Goal: Information Seeking & Learning: Learn about a topic

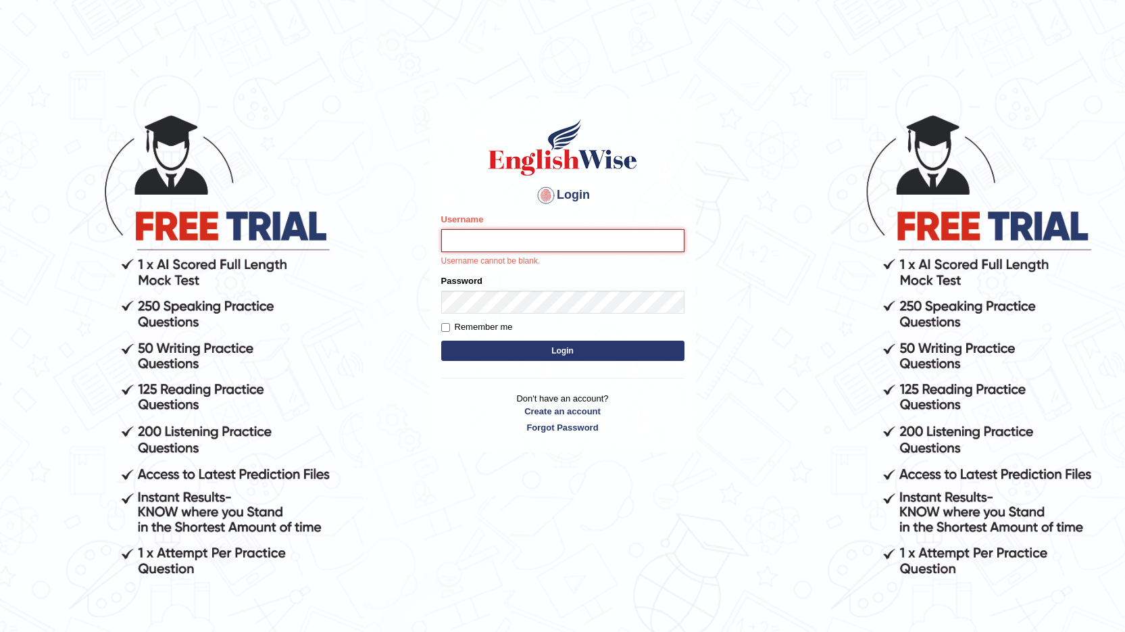
click at [619, 329] on form "Please fix the following errors: Username Username cannot be blank. Password Re…" at bounding box center [562, 288] width 243 height 151
type input "0481742532"
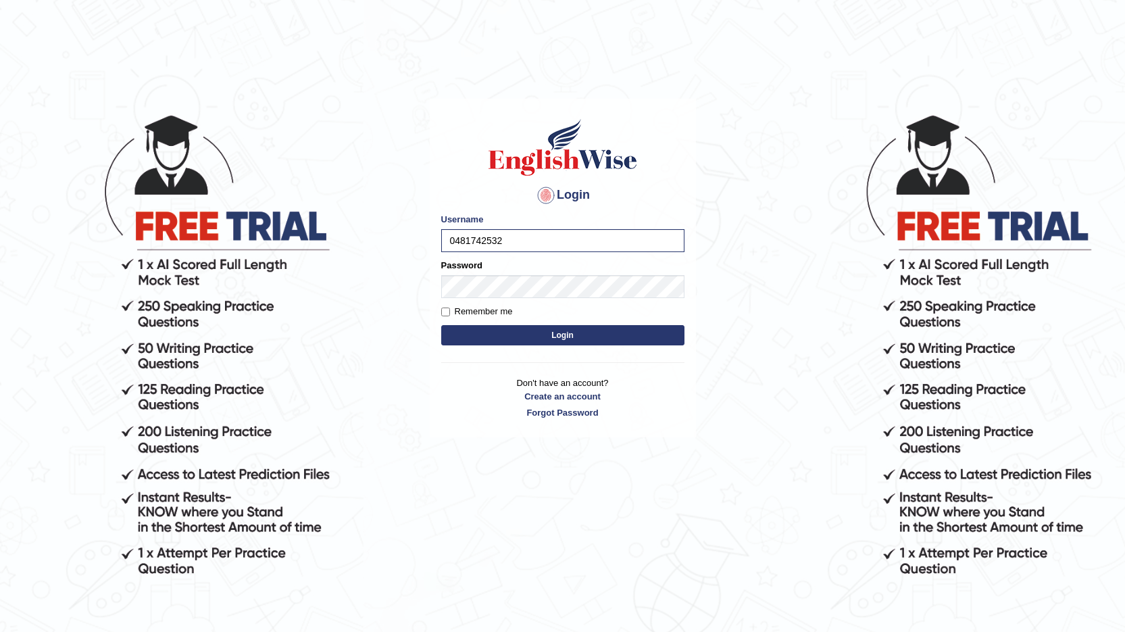
click at [550, 333] on button "Login" at bounding box center [562, 335] width 243 height 20
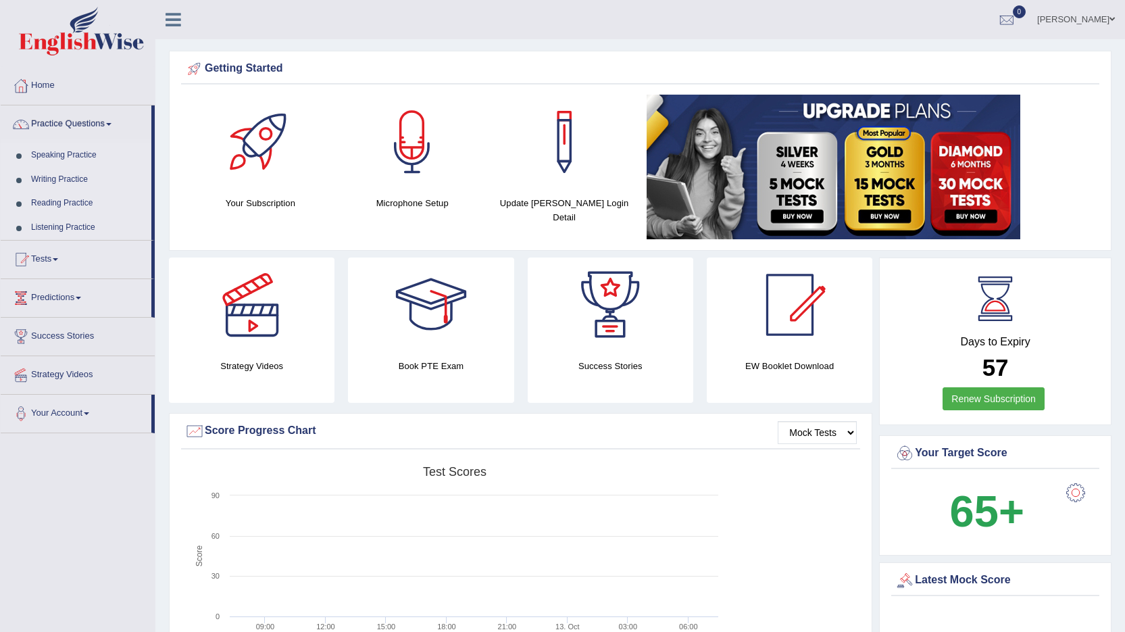
click at [58, 227] on link "Listening Practice" at bounding box center [88, 228] width 126 height 24
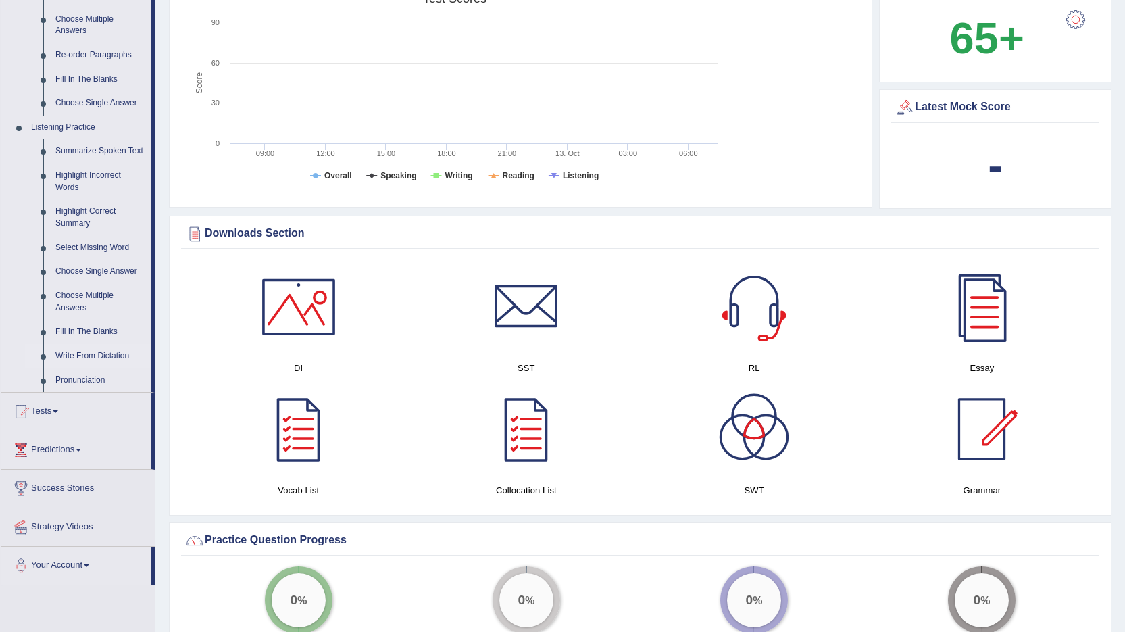
scroll to position [406, 0]
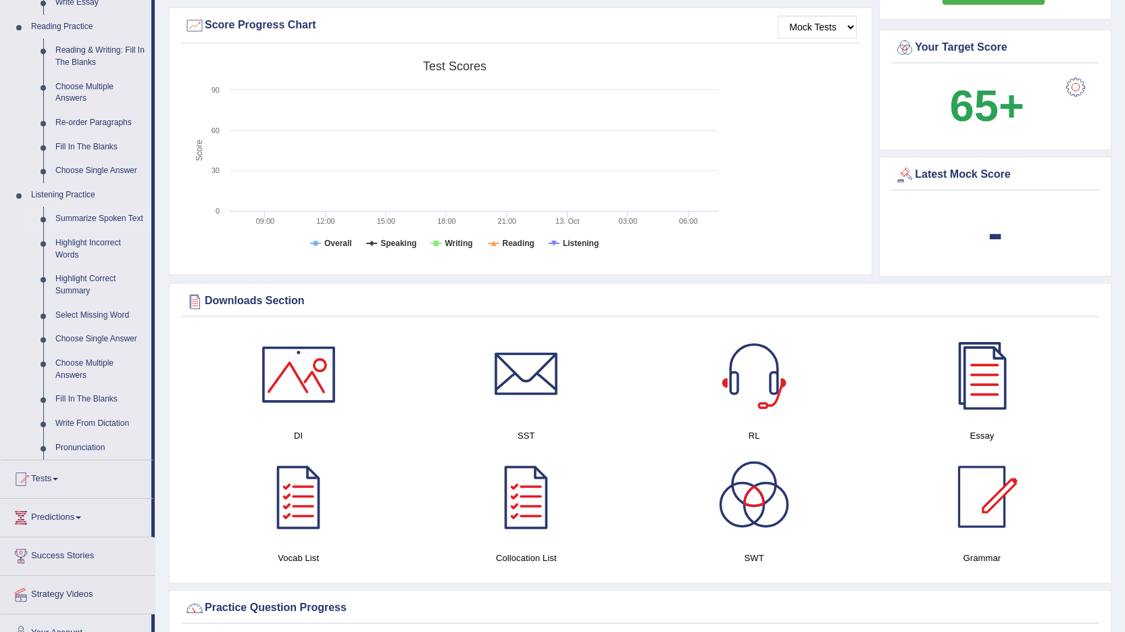
click at [94, 216] on link "Summarize Spoken Text" at bounding box center [100, 219] width 102 height 24
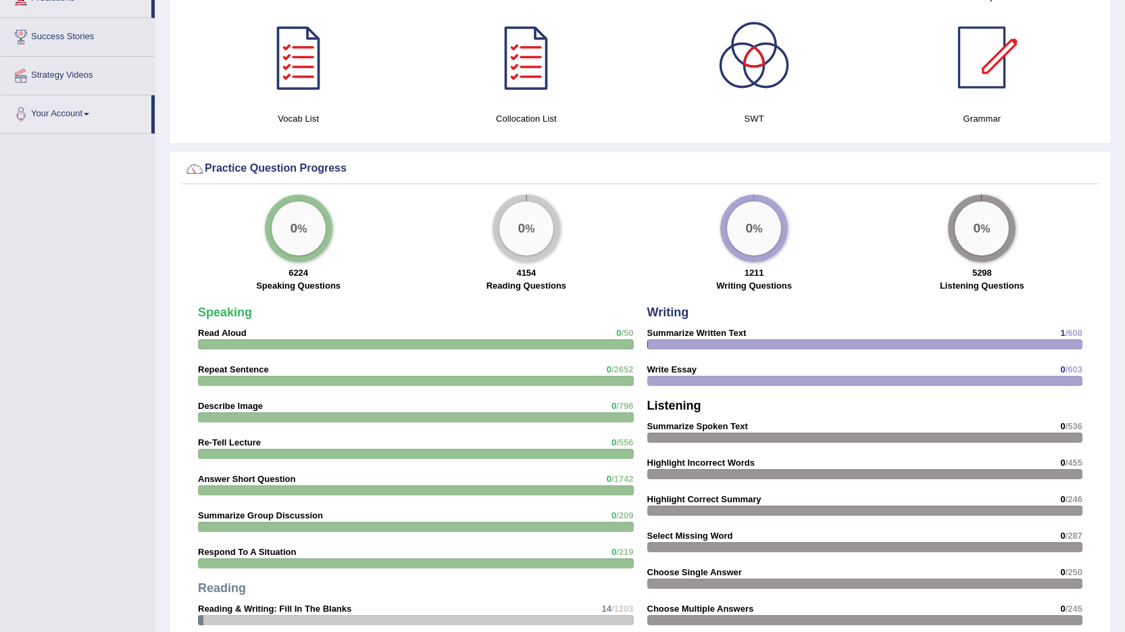
scroll to position [965, 0]
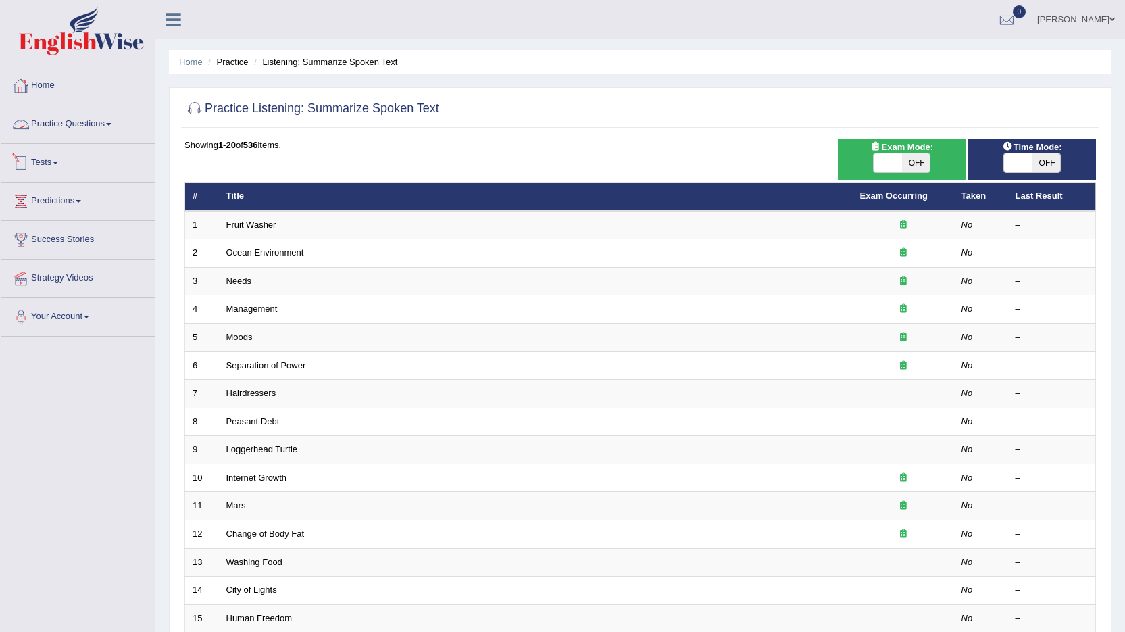
click at [85, 128] on link "Practice Questions" at bounding box center [78, 122] width 154 height 34
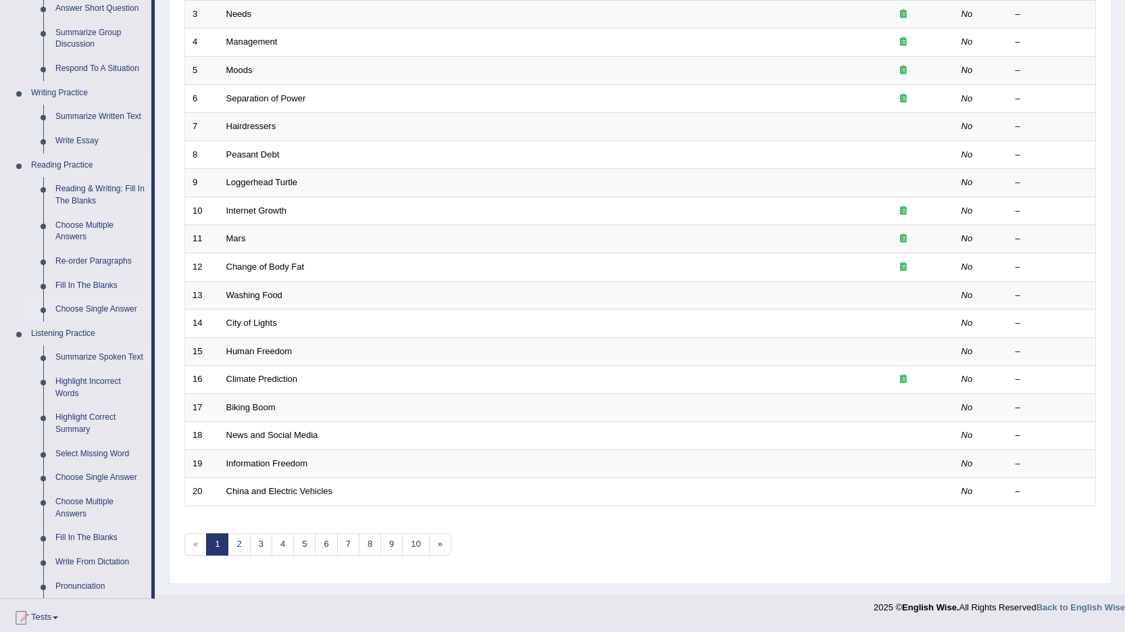
scroll to position [270, 0]
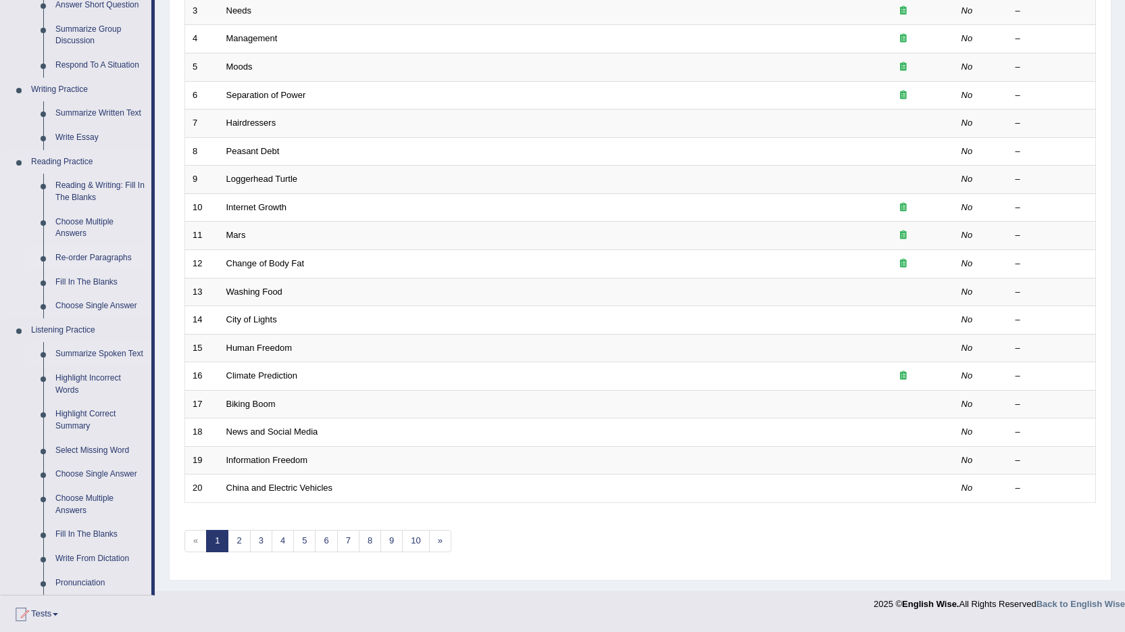
click at [91, 248] on link "Re-order Paragraphs" at bounding box center [100, 258] width 102 height 24
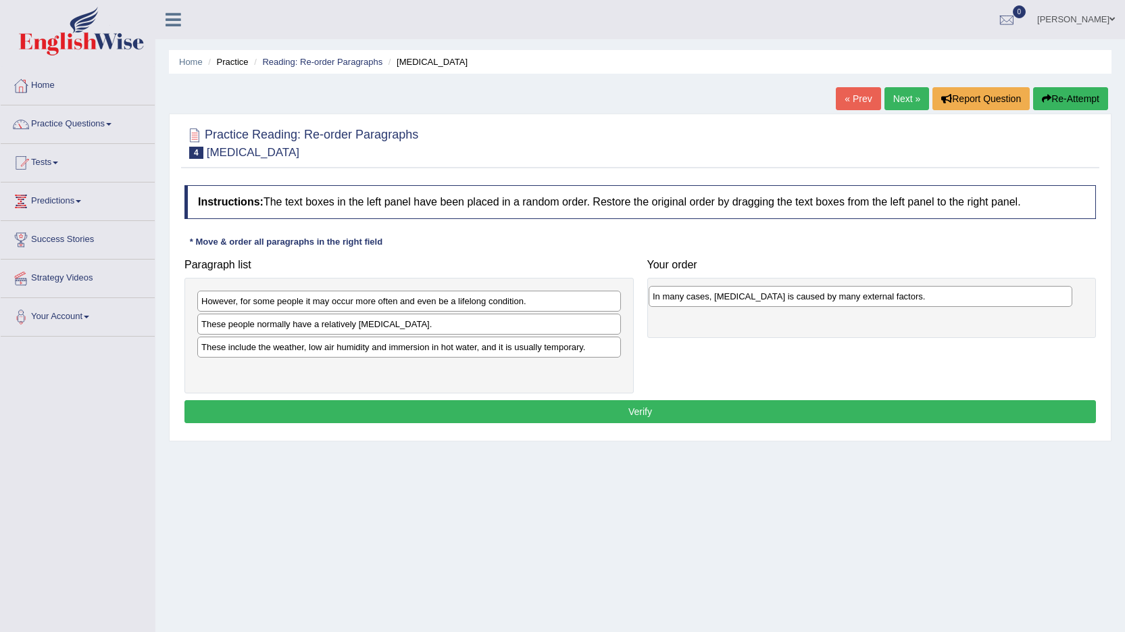
drag, startPoint x: 243, startPoint y: 324, endPoint x: 694, endPoint y: 297, distance: 452.4
click at [694, 297] on div "In many cases, [MEDICAL_DATA] is caused by many external factors." at bounding box center [861, 296] width 424 height 21
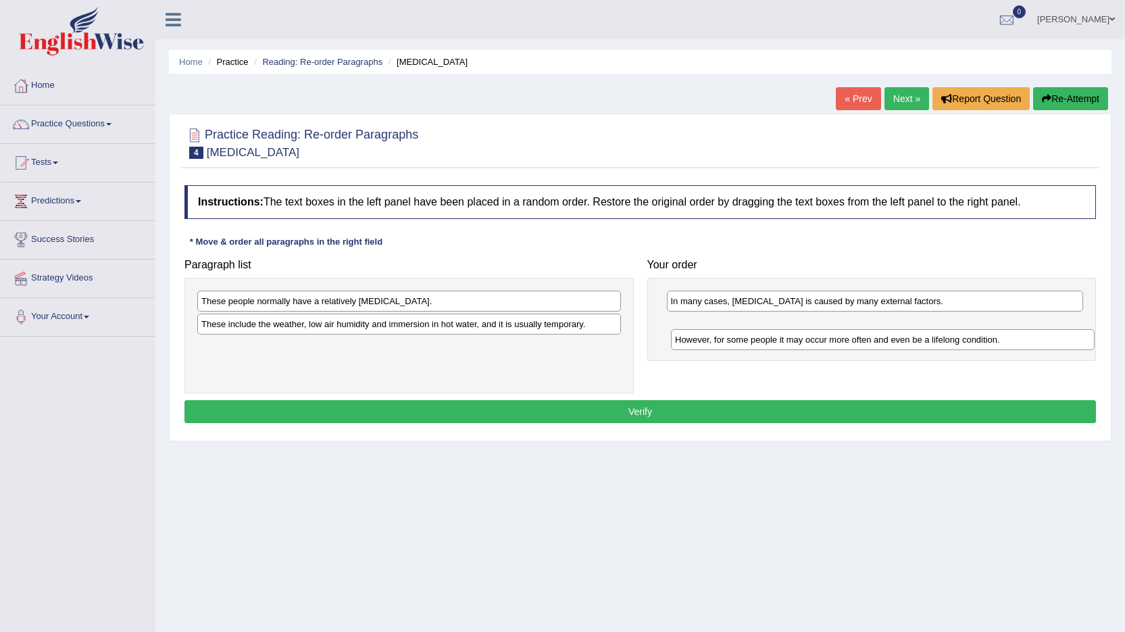
drag, startPoint x: 358, startPoint y: 303, endPoint x: 830, endPoint y: 337, distance: 473.0
click at [830, 338] on div "However, for some people it may occur more often and even be a lifelong conditi…" at bounding box center [883, 339] width 424 height 21
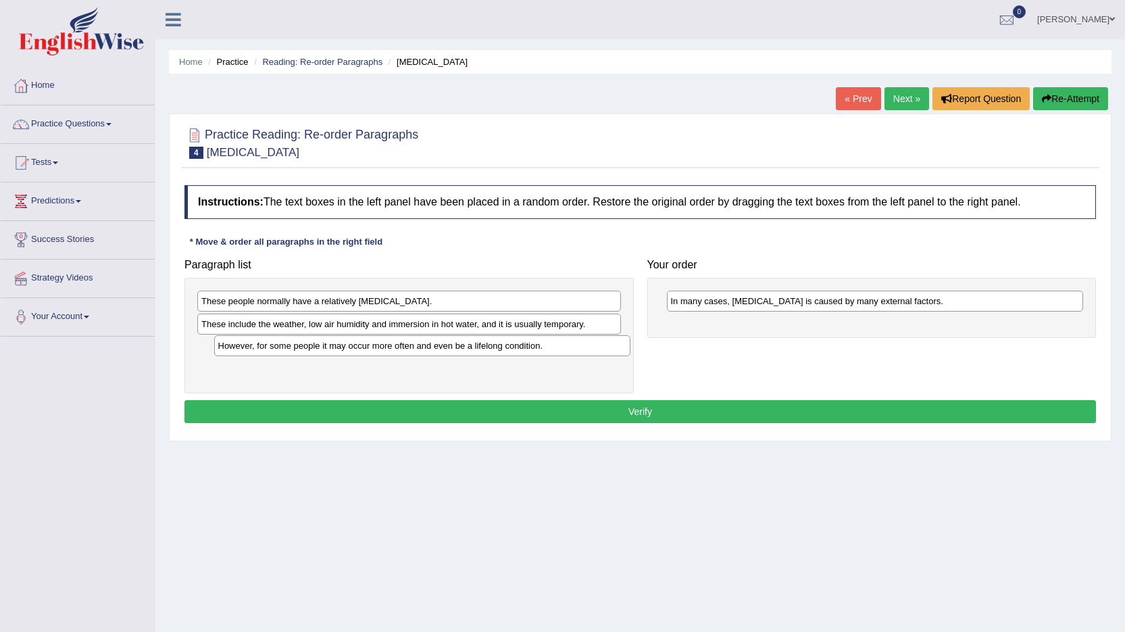
drag, startPoint x: 738, startPoint y: 327, endPoint x: 285, endPoint y: 350, distance: 454.1
click at [285, 350] on div "However, for some people it may occur more often and even be a lifelong conditi…" at bounding box center [422, 345] width 417 height 21
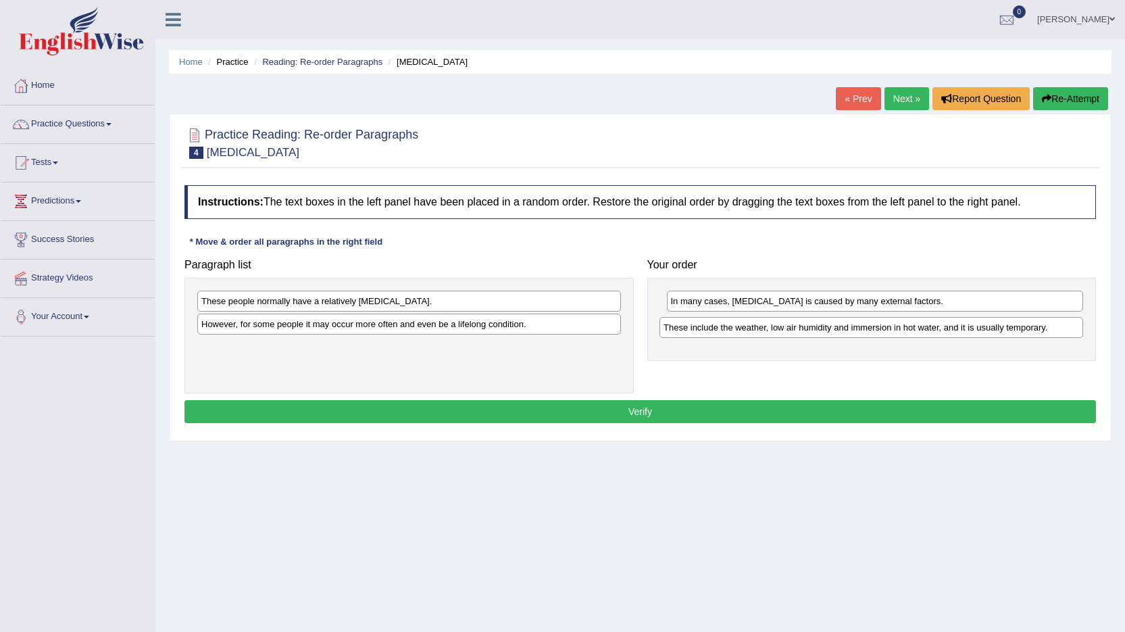
drag, startPoint x: 285, startPoint y: 329, endPoint x: 748, endPoint y: 332, distance: 462.3
click at [748, 332] on div "These include the weather, low air humidity and immersion in hot water, and it …" at bounding box center [872, 327] width 424 height 21
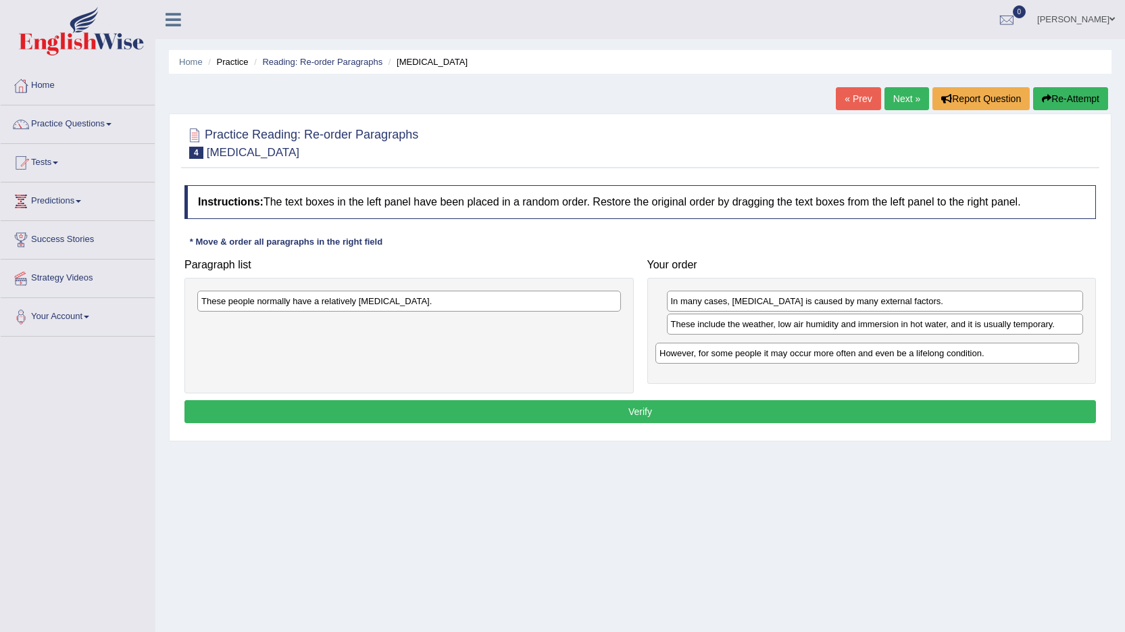
drag, startPoint x: 341, startPoint y: 331, endPoint x: 800, endPoint y: 359, distance: 459.2
click at [800, 359] on div "However, for some people it may occur more often and even be a lifelong conditi…" at bounding box center [868, 353] width 424 height 21
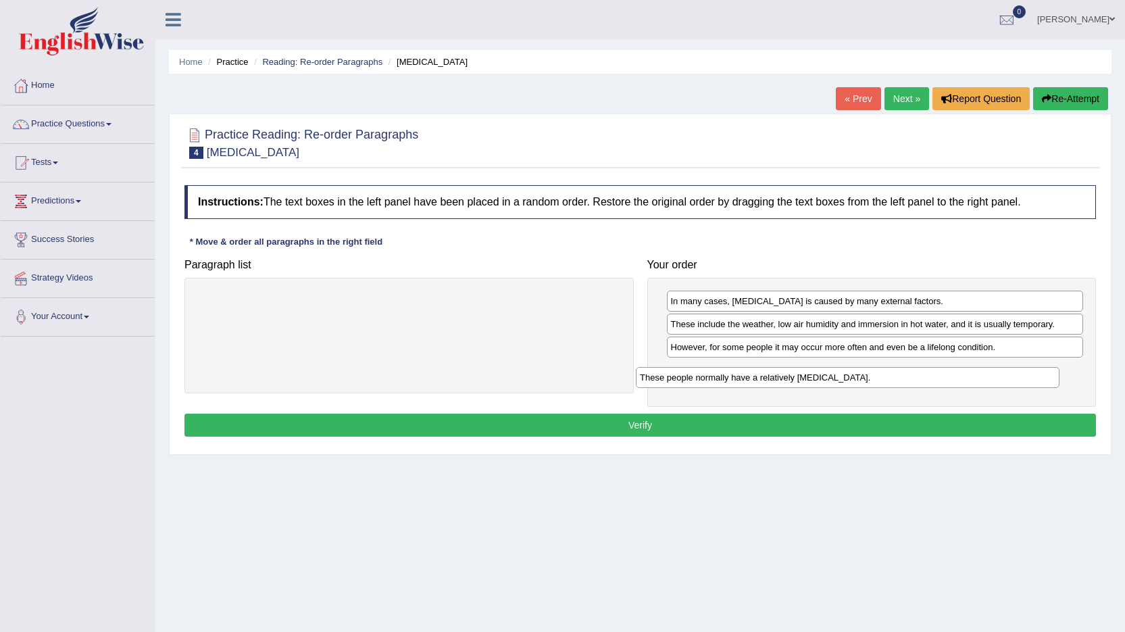
drag, startPoint x: 340, startPoint y: 306, endPoint x: 779, endPoint y: 382, distance: 445.3
click at [779, 382] on div "These people normally have a relatively sensitive skin." at bounding box center [848, 377] width 424 height 21
click at [661, 427] on button "Verify" at bounding box center [641, 425] width 912 height 23
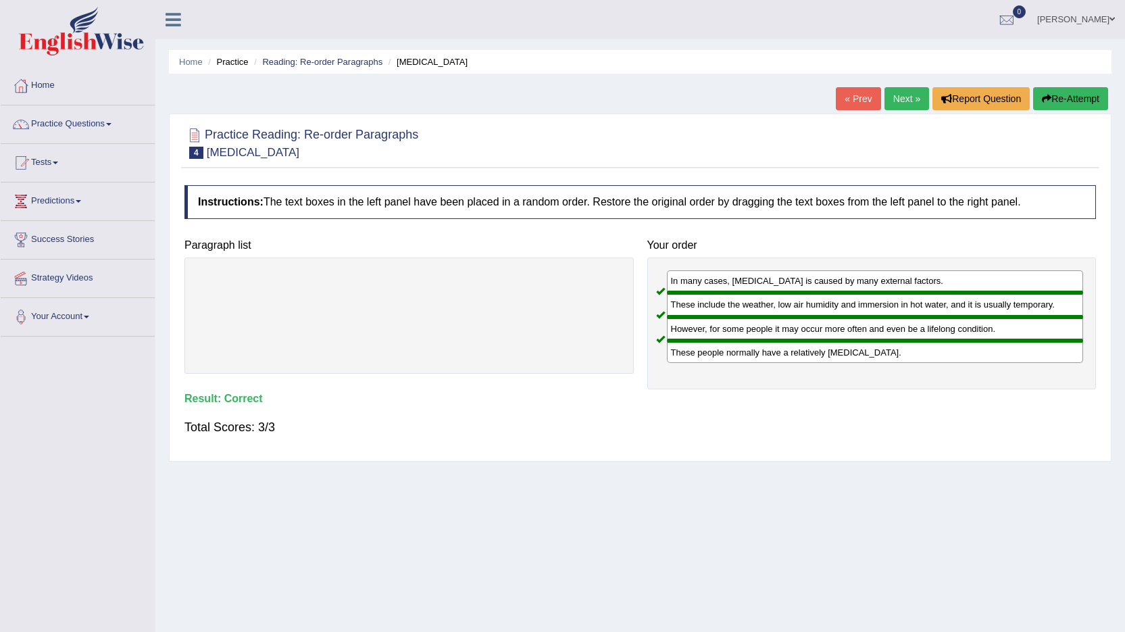
click at [913, 97] on link "Next »" at bounding box center [907, 98] width 45 height 23
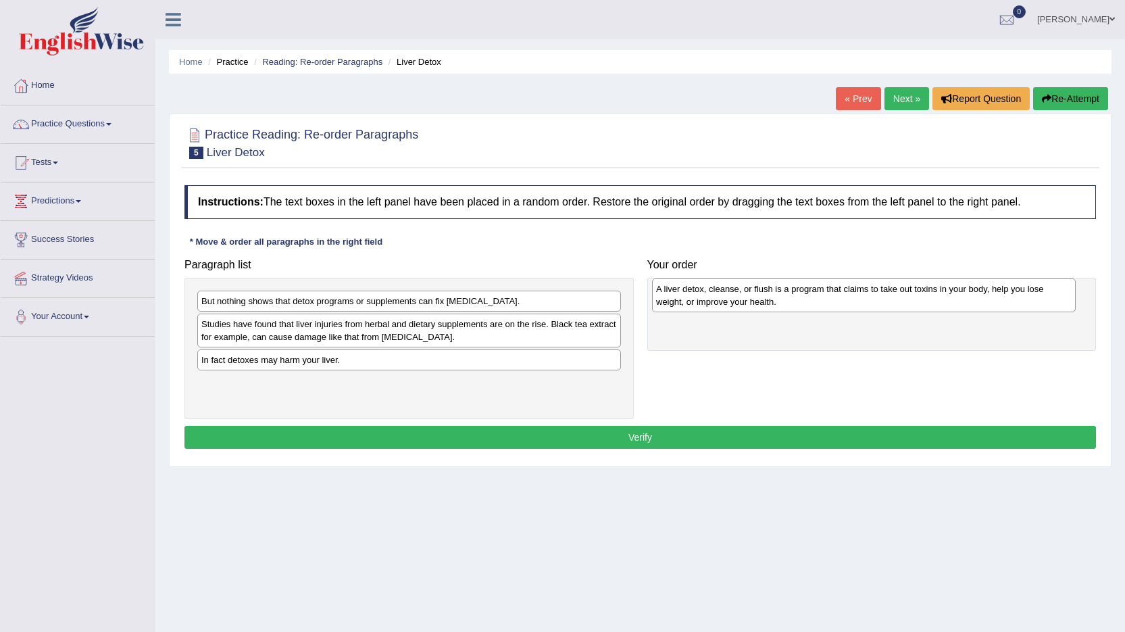
drag, startPoint x: 247, startPoint y: 343, endPoint x: 702, endPoint y: 308, distance: 456.3
click at [702, 308] on div "A liver detox, cleanse, or flush is a program that claims to take out toxins in…" at bounding box center [864, 295] width 424 height 34
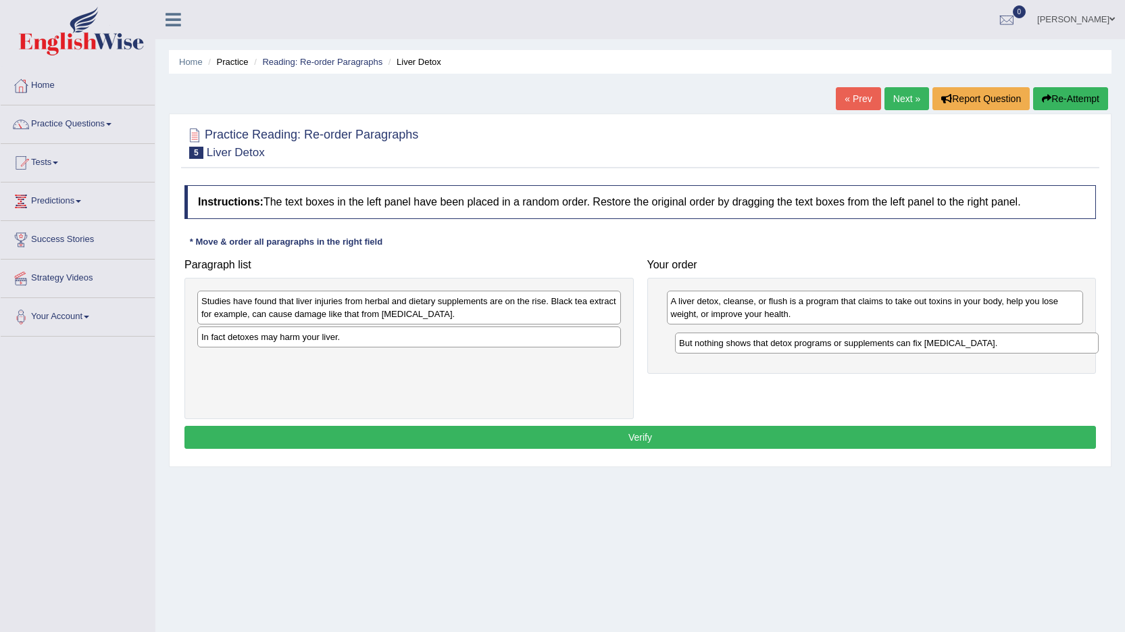
drag, startPoint x: 220, startPoint y: 304, endPoint x: 698, endPoint y: 346, distance: 479.7
click at [698, 346] on div "But nothing shows that detox programs or supplements can fix [MEDICAL_DATA]." at bounding box center [887, 343] width 424 height 21
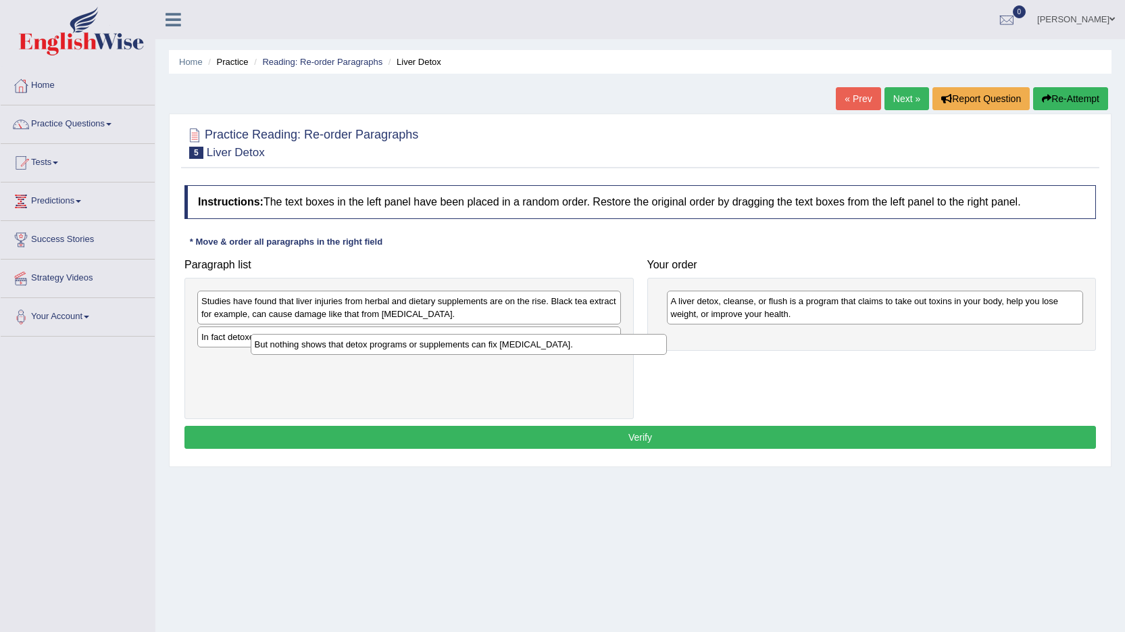
drag, startPoint x: 758, startPoint y: 339, endPoint x: 277, endPoint y: 304, distance: 482.5
click at [339, 343] on div "But nothing shows that detox programs or supplements can fix [MEDICAL_DATA]." at bounding box center [459, 344] width 417 height 21
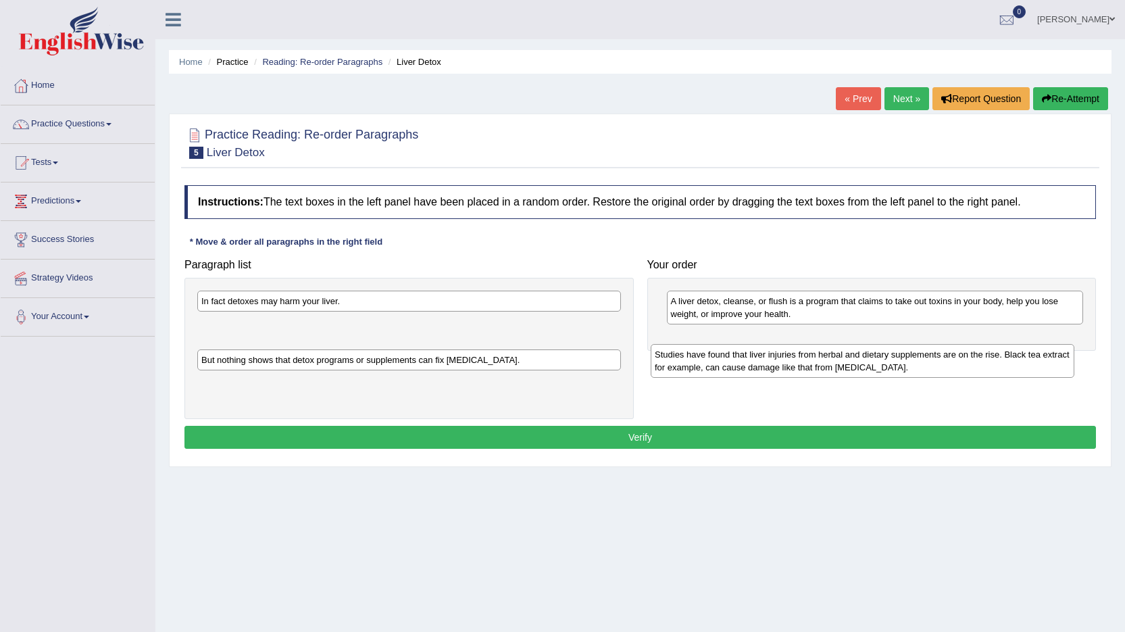
drag, startPoint x: 262, startPoint y: 297, endPoint x: 715, endPoint y: 350, distance: 456.7
click at [715, 350] on div "Studies have found that liver injuries from herbal and dietary supplements are …" at bounding box center [863, 361] width 424 height 34
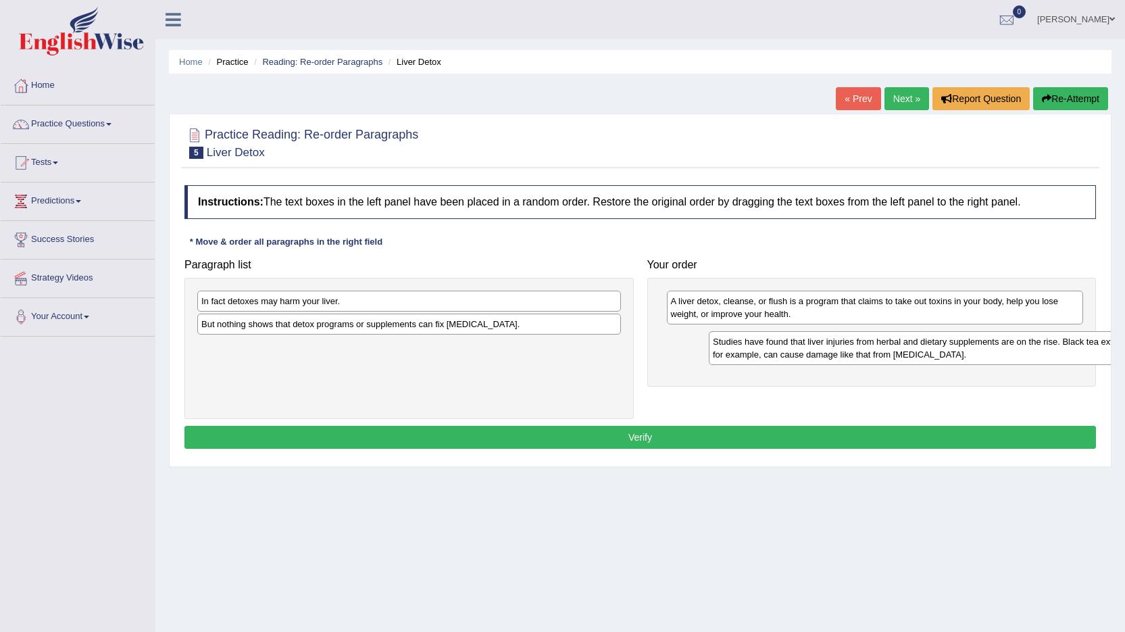
drag, startPoint x: 276, startPoint y: 335, endPoint x: 788, endPoint y: 352, distance: 512.0
click at [788, 352] on div "Studies have found that liver injuries from herbal and dietary supplements are …" at bounding box center [921, 348] width 424 height 34
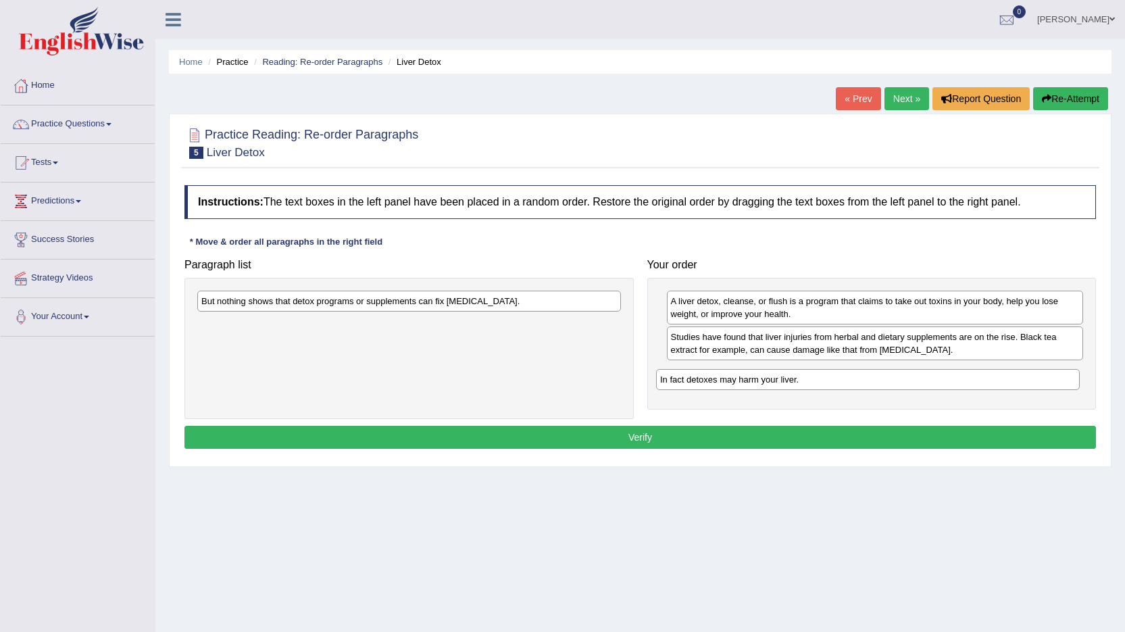
drag, startPoint x: 233, startPoint y: 300, endPoint x: 691, endPoint y: 379, distance: 465.6
click at [691, 379] on div "In fact detoxes may harm your liver." at bounding box center [868, 379] width 424 height 21
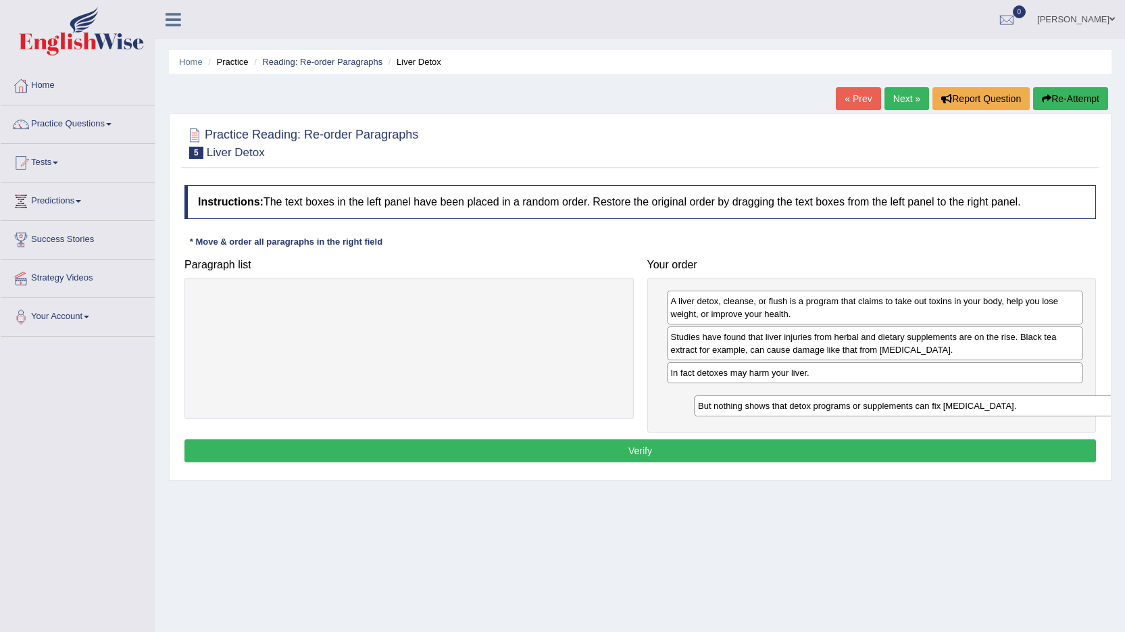
drag, startPoint x: 459, startPoint y: 306, endPoint x: 954, endPoint y: 410, distance: 505.7
click at [954, 410] on div "But nothing shows that detox programs or supplements can fix [MEDICAL_DATA]." at bounding box center [906, 405] width 424 height 21
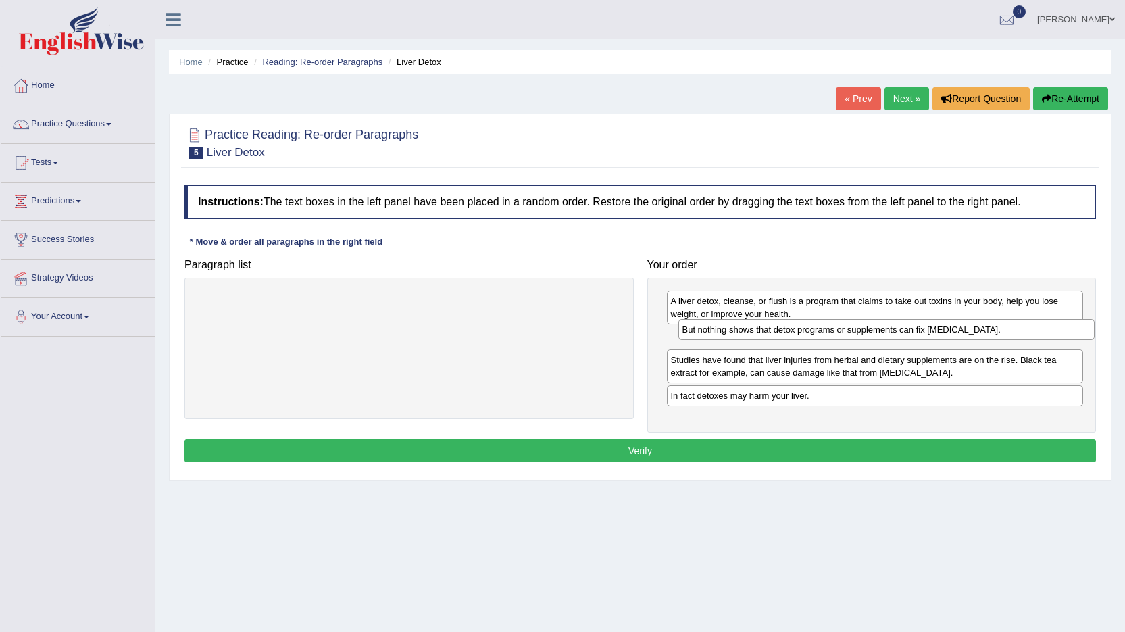
drag, startPoint x: 702, startPoint y: 402, endPoint x: 712, endPoint y: 339, distance: 63.6
click at [712, 339] on div "But nothing shows that detox programs or supplements can fix [MEDICAL_DATA]." at bounding box center [887, 329] width 417 height 21
click at [652, 452] on button "Verify" at bounding box center [641, 450] width 912 height 23
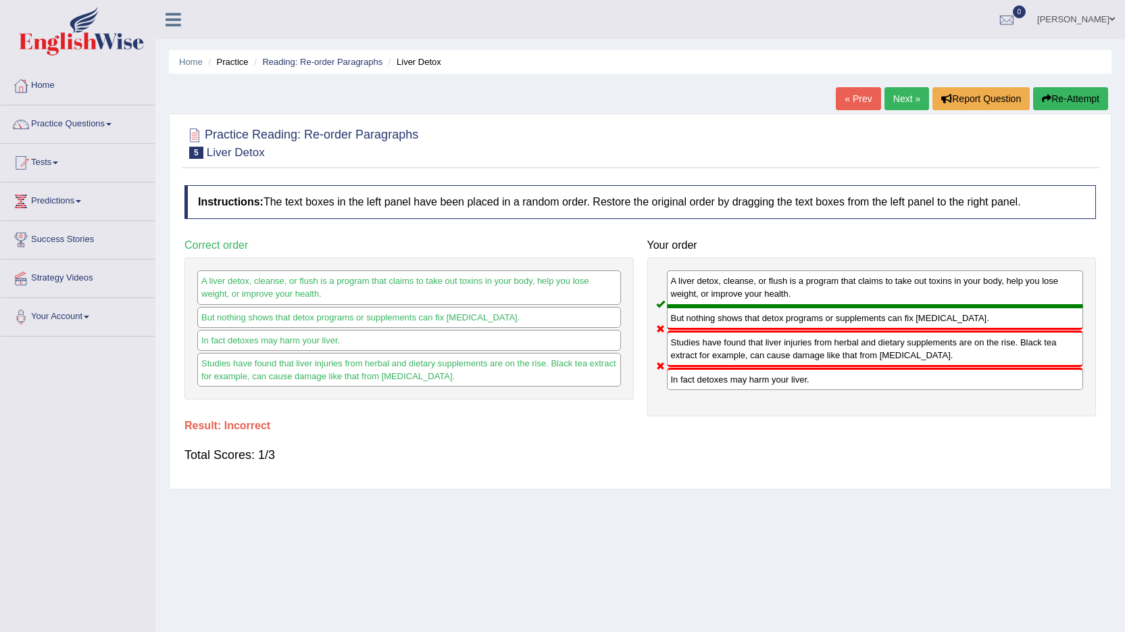
click at [1068, 94] on button "Re-Attempt" at bounding box center [1070, 98] width 75 height 23
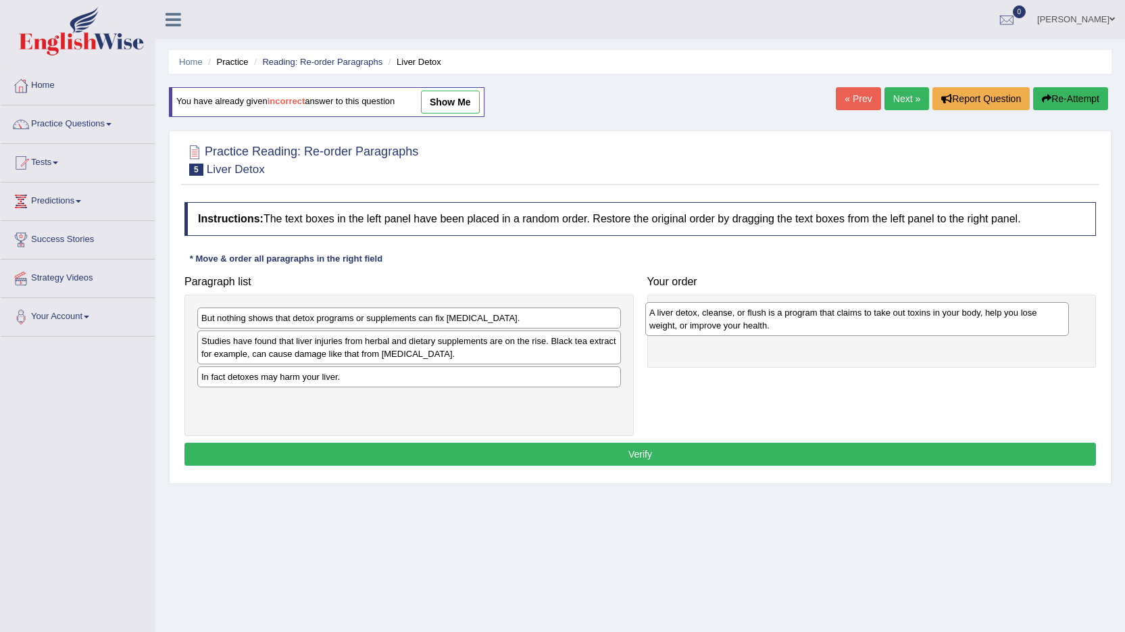
click at [741, 315] on div "A liver detox, cleanse, or flush is a program that claims to take out toxins in…" at bounding box center [858, 319] width 424 height 34
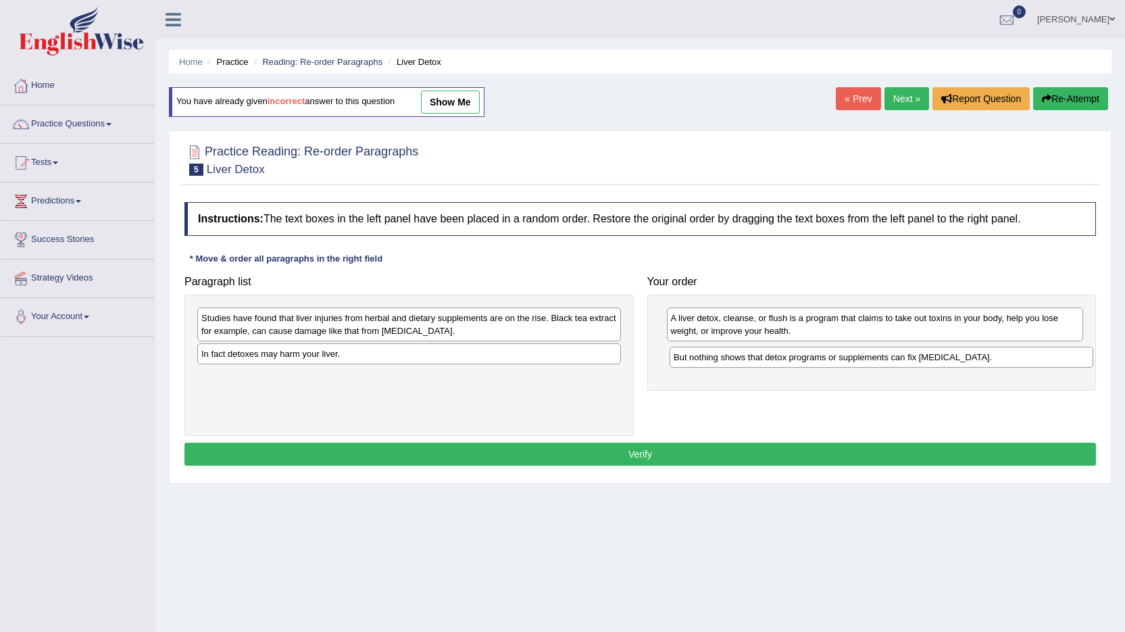
drag, startPoint x: 259, startPoint y: 320, endPoint x: 731, endPoint y: 360, distance: 474.1
click at [731, 360] on div "But nothing shows that detox programs or supplements can fix liver damage." at bounding box center [882, 357] width 424 height 21
drag, startPoint x: 239, startPoint y: 357, endPoint x: 716, endPoint y: 382, distance: 478.5
click at [714, 382] on div "In fact detoxes may harm your liver." at bounding box center [872, 378] width 424 height 21
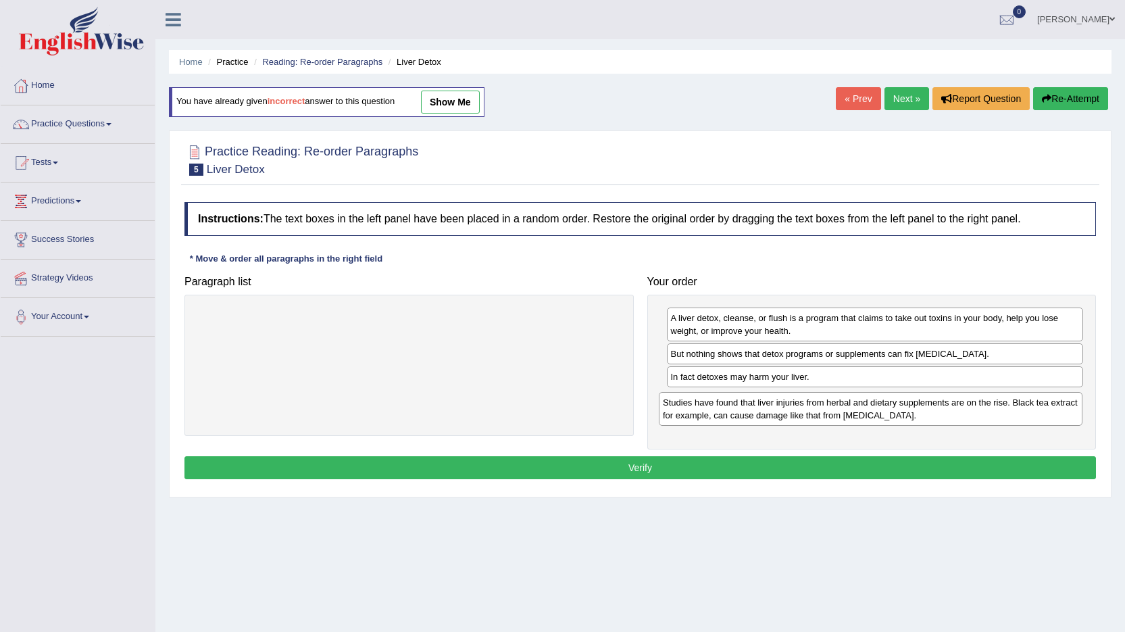
drag, startPoint x: 299, startPoint y: 329, endPoint x: 761, endPoint y: 413, distance: 469.3
click at [761, 413] on div "Studies have found that liver injuries from herbal and dietary supplements are …" at bounding box center [871, 409] width 424 height 34
click at [626, 466] on button "Verify" at bounding box center [641, 467] width 912 height 23
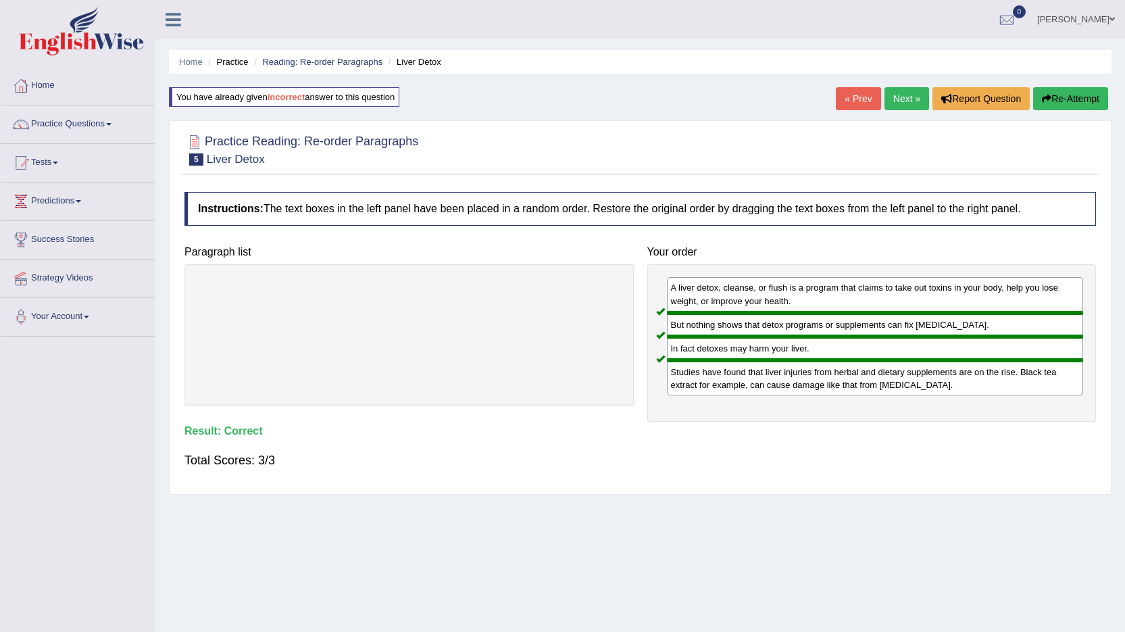
click at [903, 105] on link "Next »" at bounding box center [907, 98] width 45 height 23
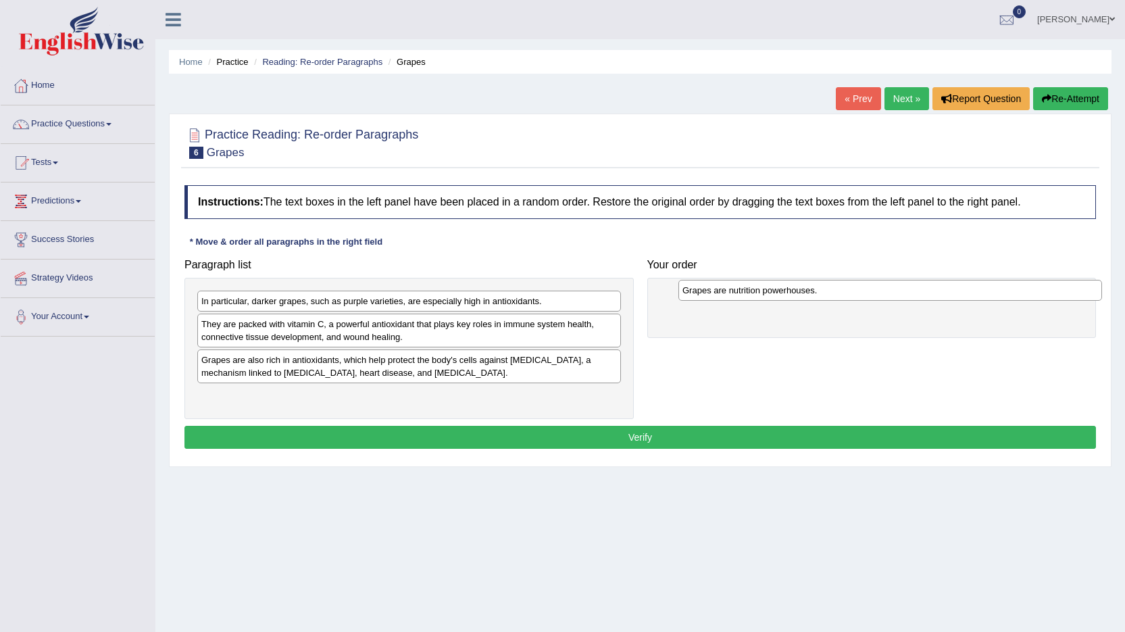
drag, startPoint x: 230, startPoint y: 298, endPoint x: 710, endPoint y: 287, distance: 480.0
click at [710, 287] on div "Grapes are nutrition powerhouses." at bounding box center [891, 290] width 424 height 21
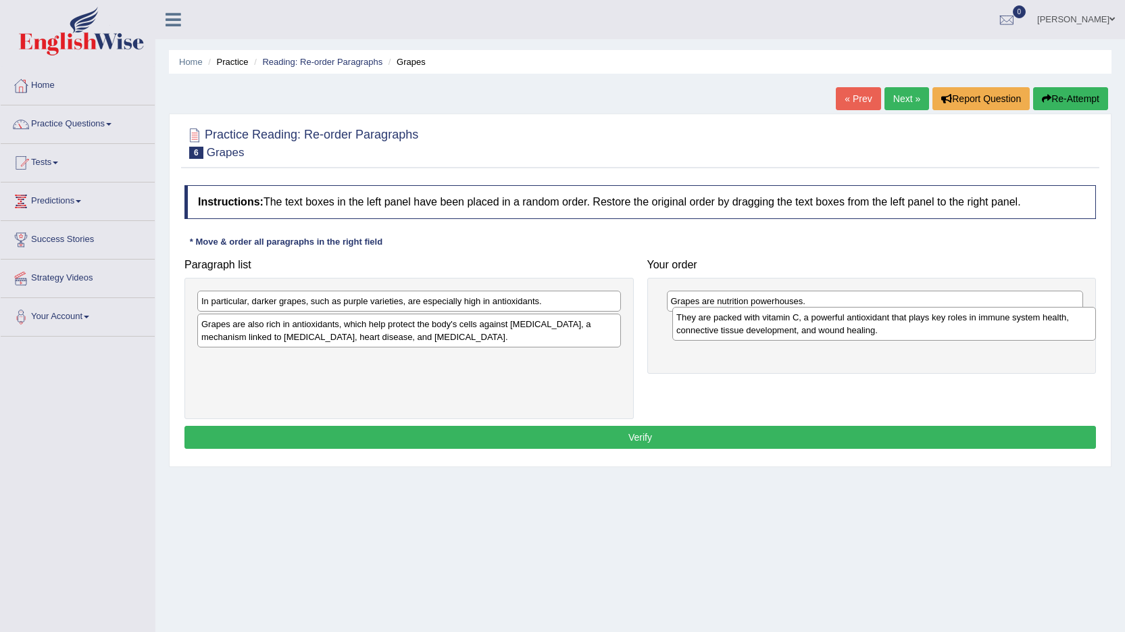
drag, startPoint x: 243, startPoint y: 335, endPoint x: 714, endPoint y: 339, distance: 471.1
click at [714, 339] on div "They are packed with vitamin C, a powerful antioxidant that plays key roles in …" at bounding box center [885, 324] width 424 height 34
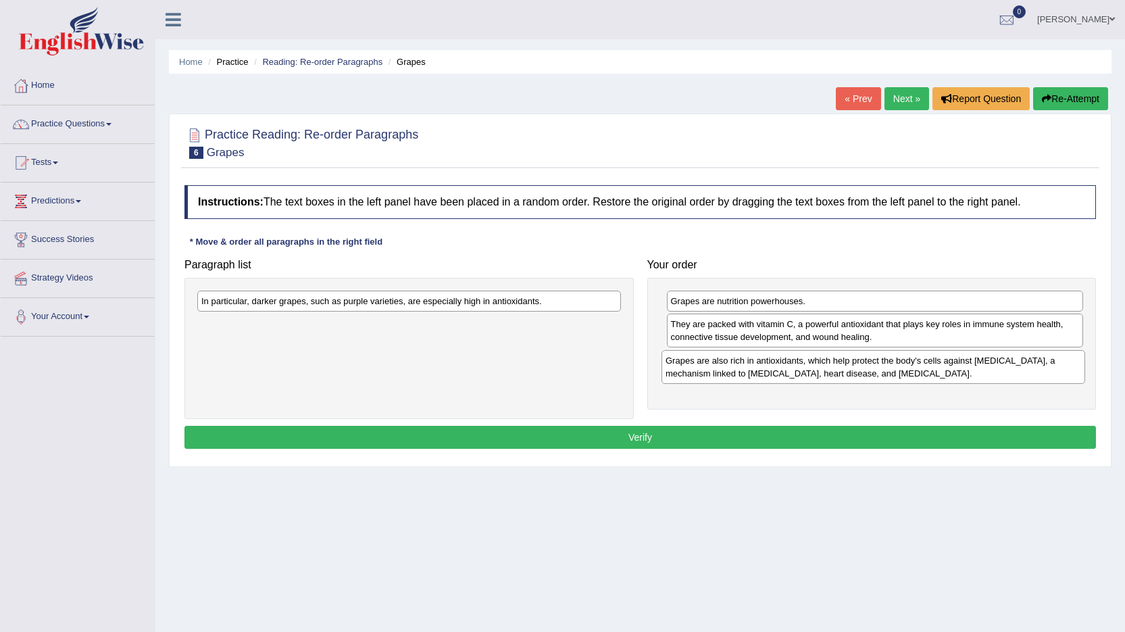
drag, startPoint x: 239, startPoint y: 335, endPoint x: 704, endPoint y: 371, distance: 465.8
click at [704, 371] on div "Grapes are also rich in antioxidants, which help protect the body's cells again…" at bounding box center [874, 367] width 424 height 34
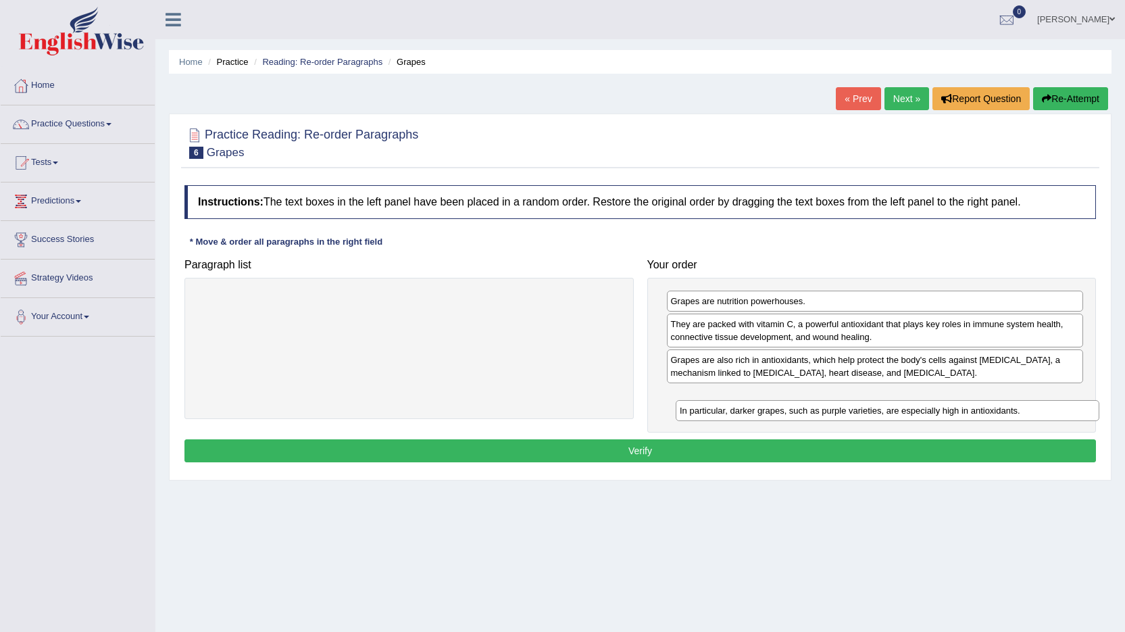
drag, startPoint x: 226, startPoint y: 305, endPoint x: 696, endPoint y: 410, distance: 482.0
click at [698, 410] on div "In particular, darker grapes, such as purple varieties, are especially high in …" at bounding box center [888, 410] width 424 height 21
click at [658, 445] on button "Verify" at bounding box center [641, 450] width 912 height 23
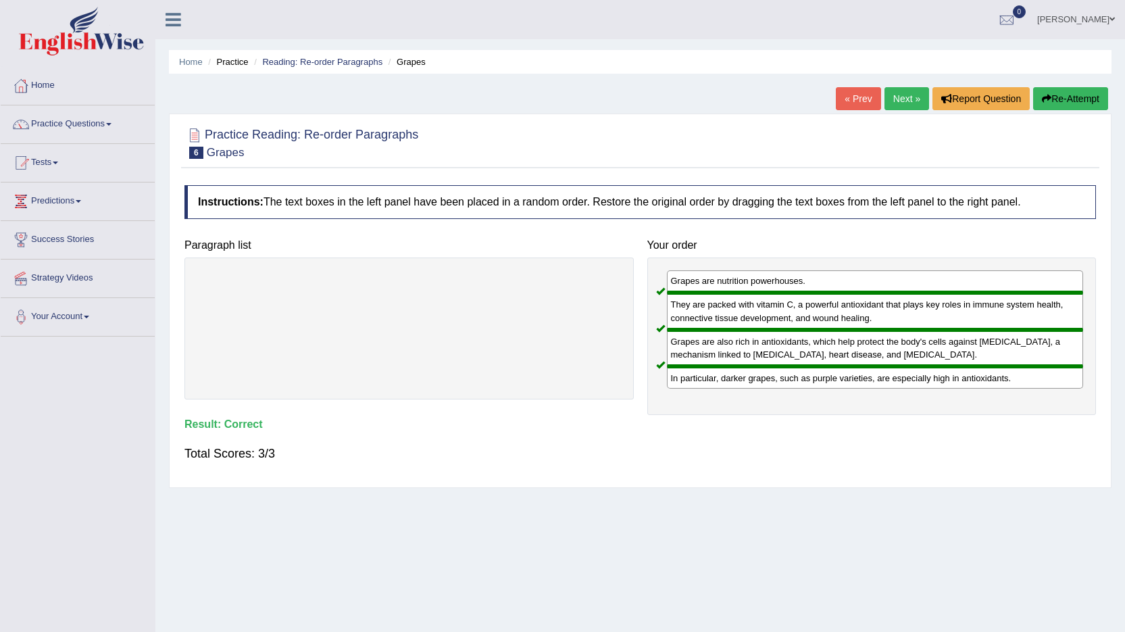
click at [900, 104] on link "Next »" at bounding box center [907, 98] width 45 height 23
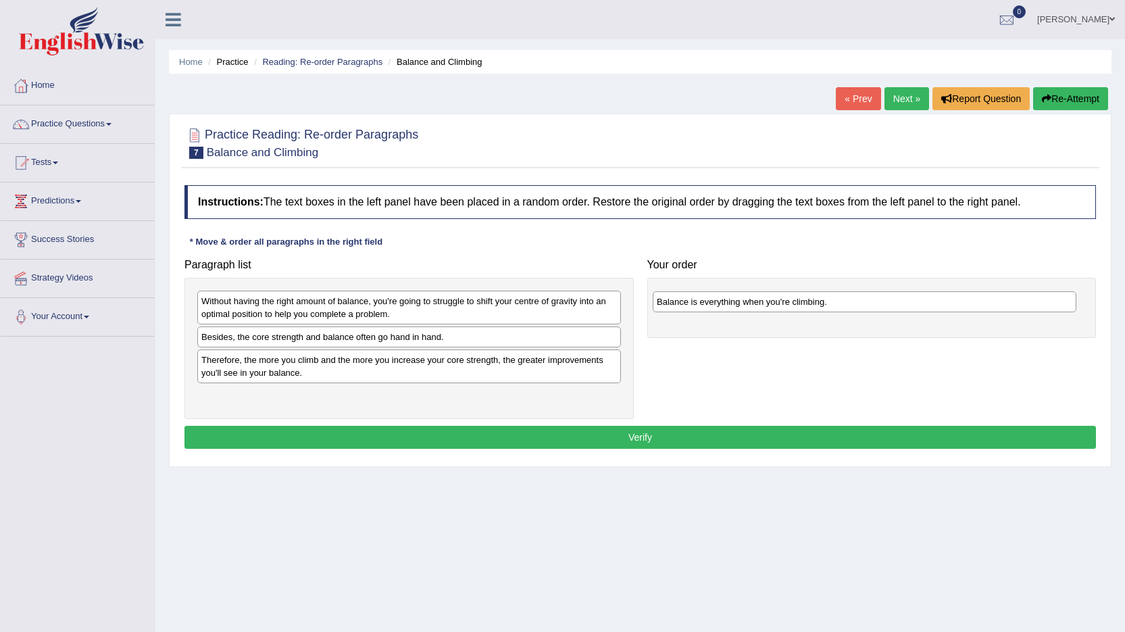
drag, startPoint x: 205, startPoint y: 345, endPoint x: 660, endPoint y: 310, distance: 456.9
click at [660, 310] on div "Balance is everything when you're climbing." at bounding box center [865, 301] width 424 height 21
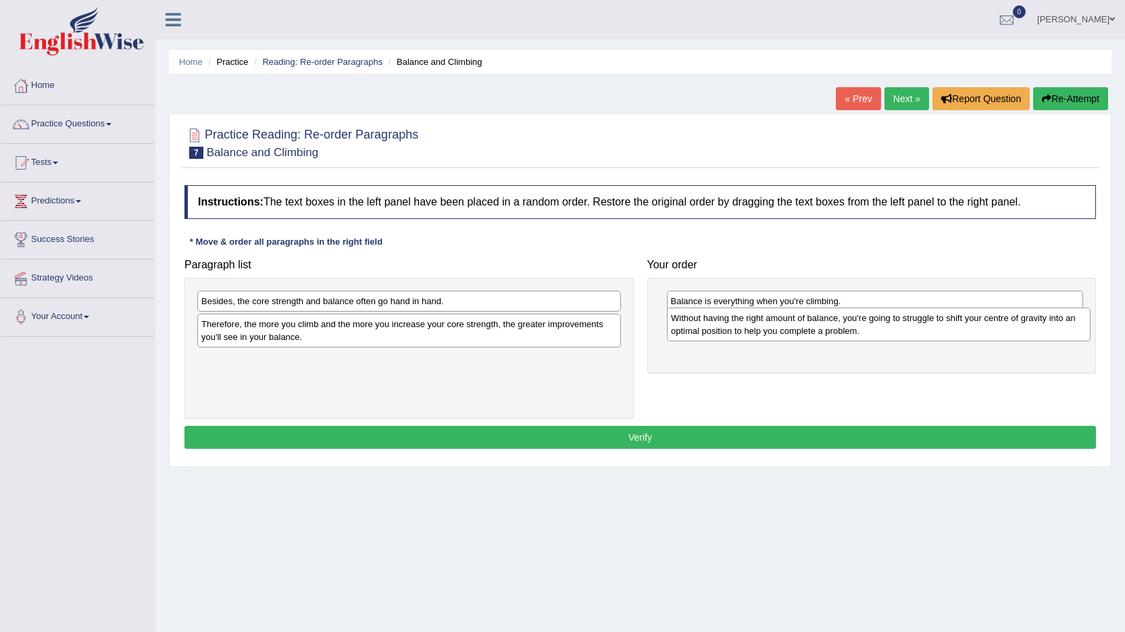
drag, startPoint x: 321, startPoint y: 319, endPoint x: 791, endPoint y: 336, distance: 470.1
click at [791, 336] on div "Without having the right amount of balance, you're going to struggle to shift y…" at bounding box center [879, 325] width 424 height 34
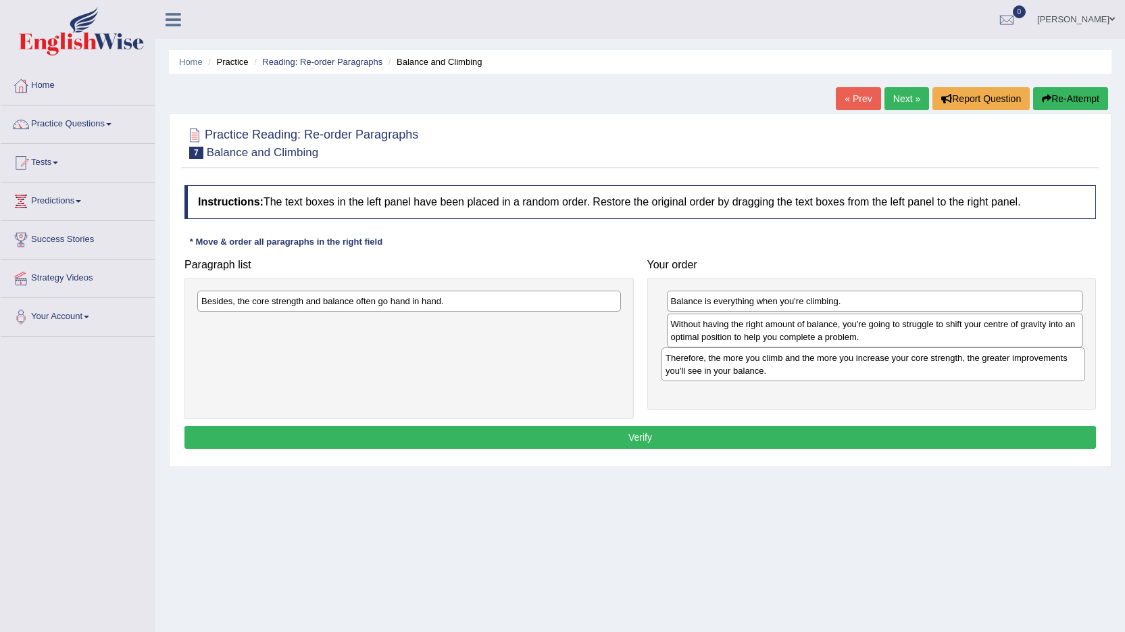
drag, startPoint x: 262, startPoint y: 339, endPoint x: 729, endPoint y: 373, distance: 468.3
click at [729, 373] on div "Therefore, the more you climb and the more you increase your core strength, the…" at bounding box center [874, 364] width 424 height 34
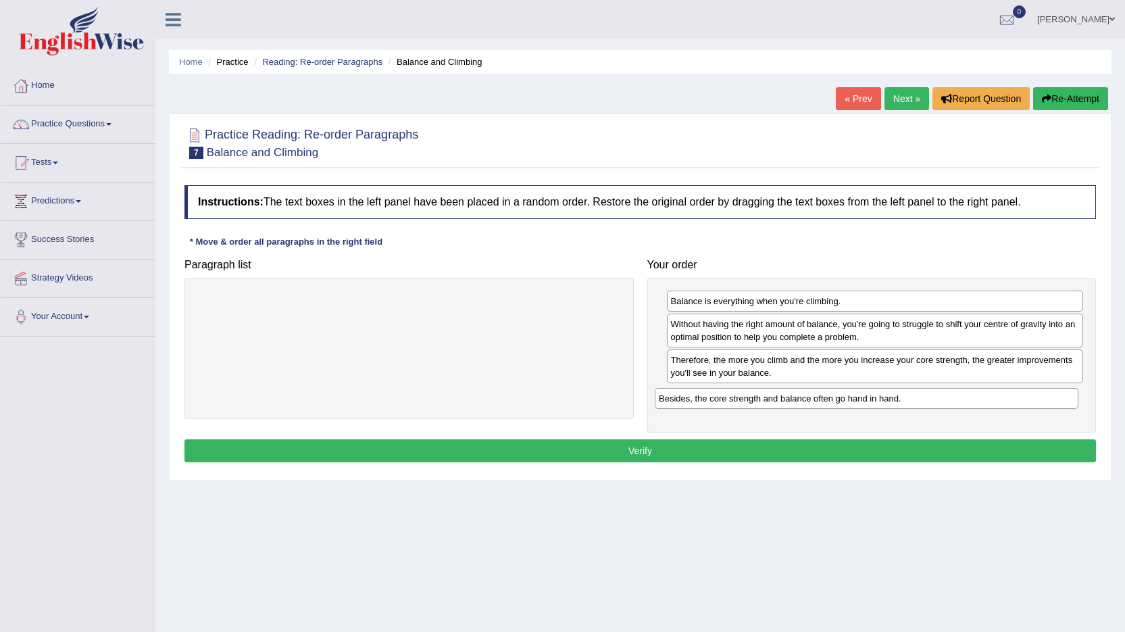
drag, startPoint x: 214, startPoint y: 303, endPoint x: 671, endPoint y: 400, distance: 467.8
click at [671, 400] on div "Besides, the core strength and balance often go hand in hand." at bounding box center [867, 398] width 424 height 21
click at [643, 449] on button "Verify" at bounding box center [641, 450] width 912 height 23
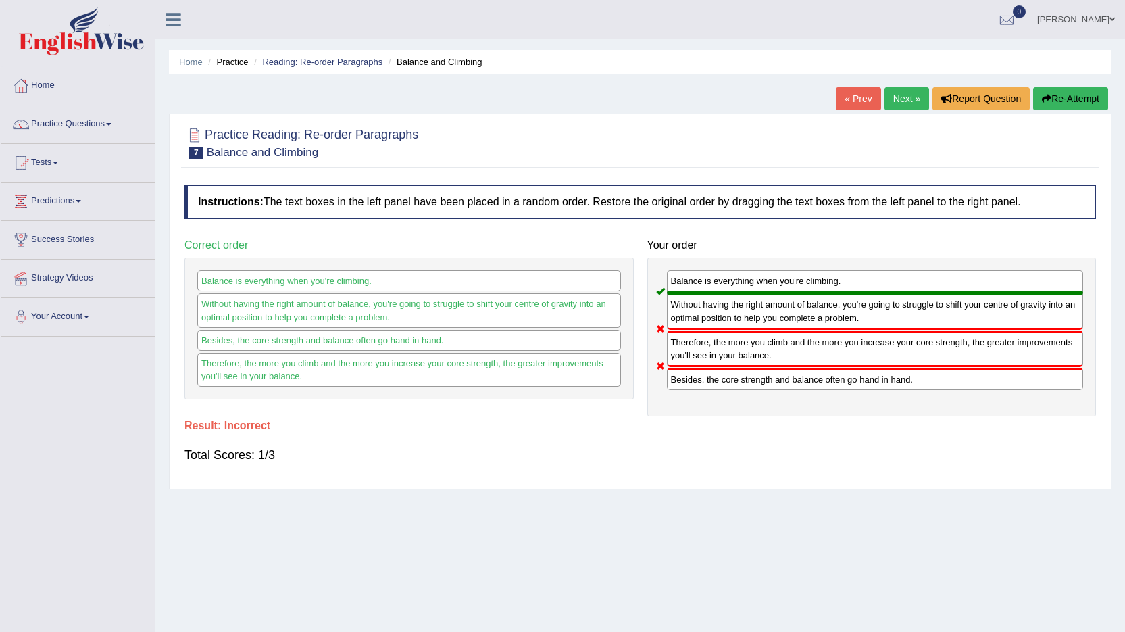
click at [1080, 107] on button "Re-Attempt" at bounding box center [1070, 98] width 75 height 23
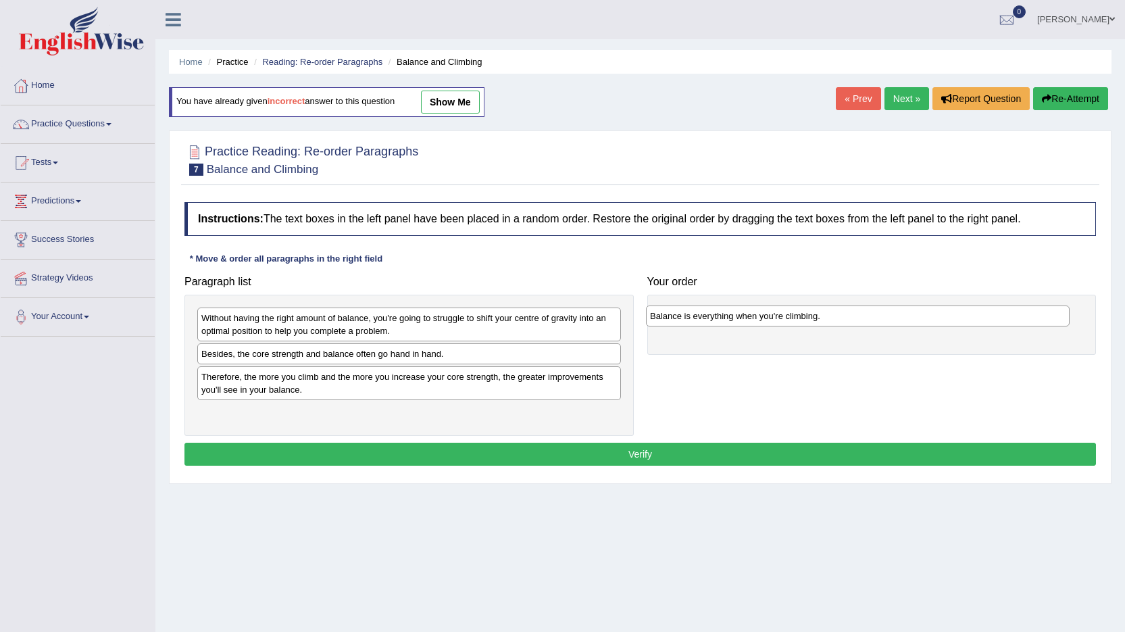
click at [676, 320] on div "Balance is everything when you're climbing." at bounding box center [858, 316] width 424 height 21
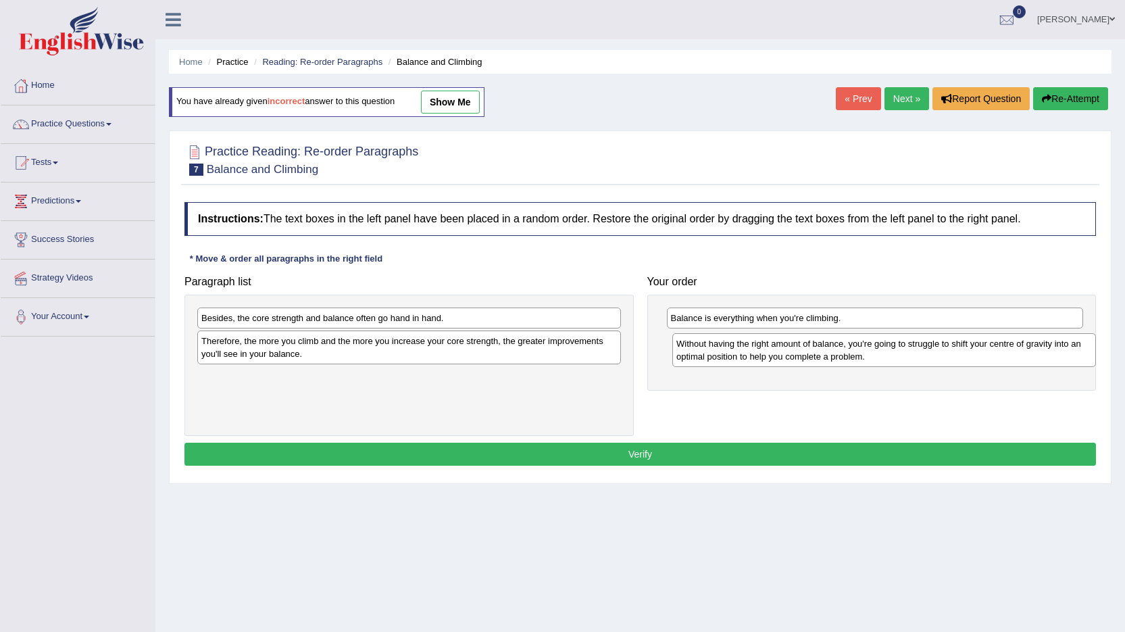
drag, startPoint x: 342, startPoint y: 329, endPoint x: 817, endPoint y: 355, distance: 475.9
click at [817, 355] on div "Without having the right amount of balance, you're going to struggle to shift y…" at bounding box center [885, 350] width 424 height 34
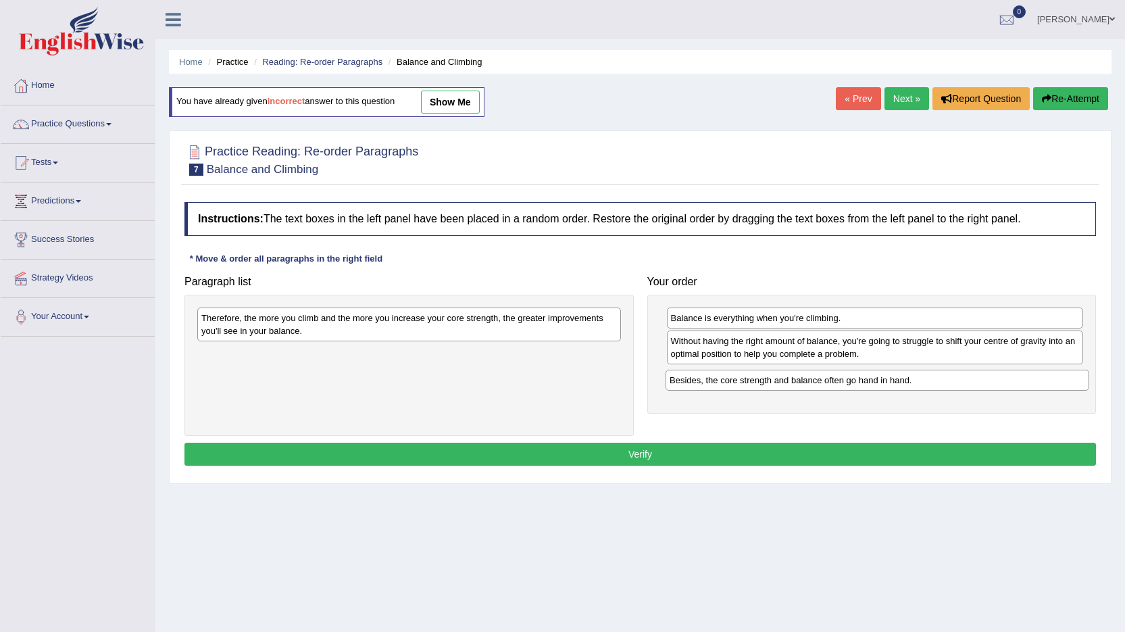
drag, startPoint x: 233, startPoint y: 323, endPoint x: 701, endPoint y: 385, distance: 472.5
click at [701, 385] on div "Besides, the core strength and balance often go hand in hand." at bounding box center [878, 380] width 424 height 21
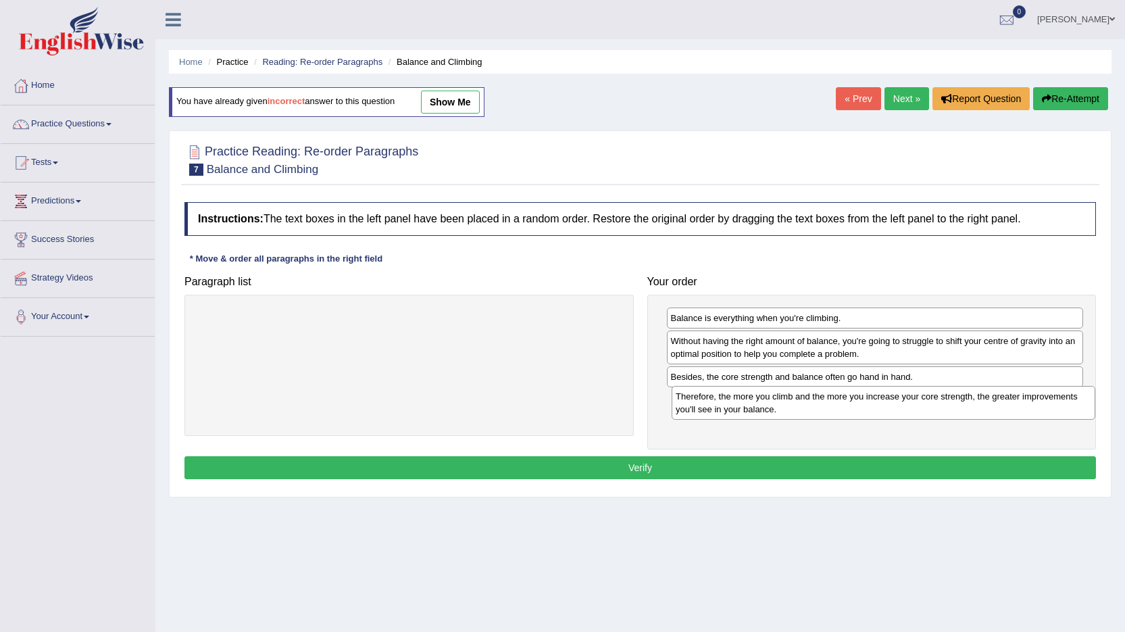
drag, startPoint x: 429, startPoint y: 326, endPoint x: 904, endPoint y: 405, distance: 480.9
click at [904, 405] on div "Therefore, the more you climb and the more you increase your core strength, the…" at bounding box center [884, 403] width 424 height 34
click at [614, 460] on button "Verify" at bounding box center [641, 467] width 912 height 23
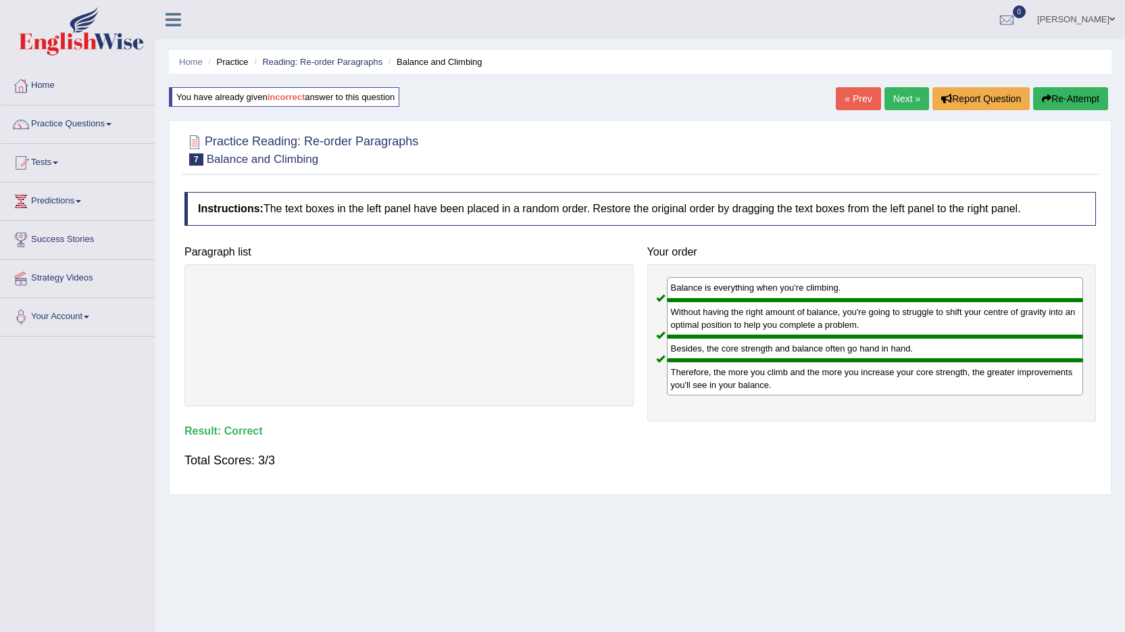
click at [893, 99] on link "Next »" at bounding box center [907, 98] width 45 height 23
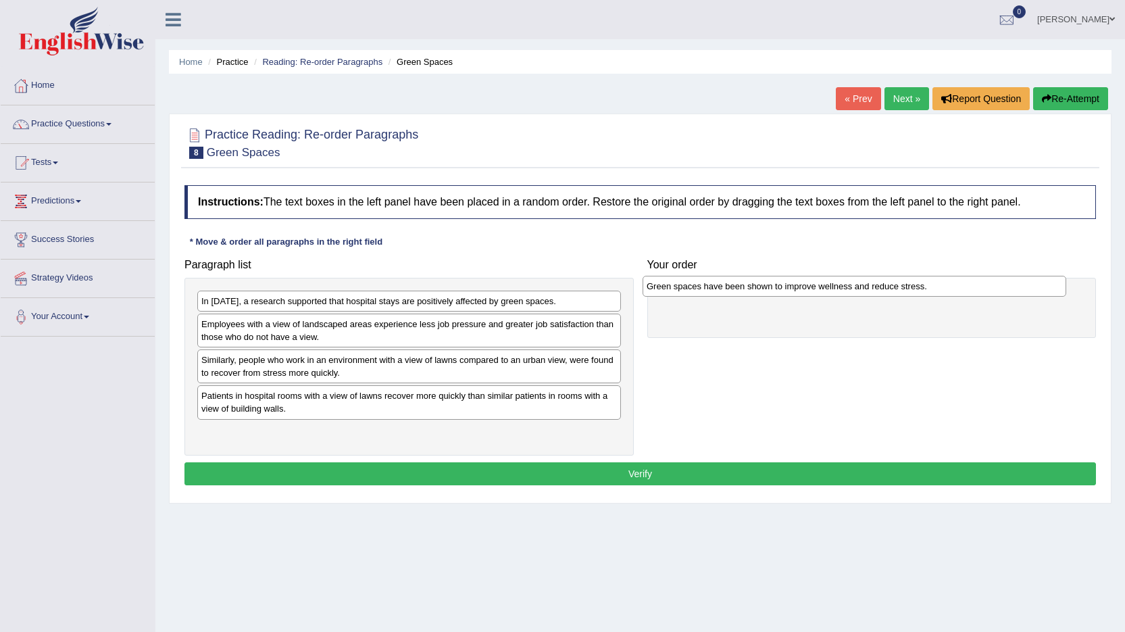
drag, startPoint x: 228, startPoint y: 395, endPoint x: 674, endPoint y: 286, distance: 458.7
click at [674, 286] on div "Green spaces have been shown to improve wellness and reduce stress." at bounding box center [855, 286] width 424 height 21
